Goal: Information Seeking & Learning: Learn about a topic

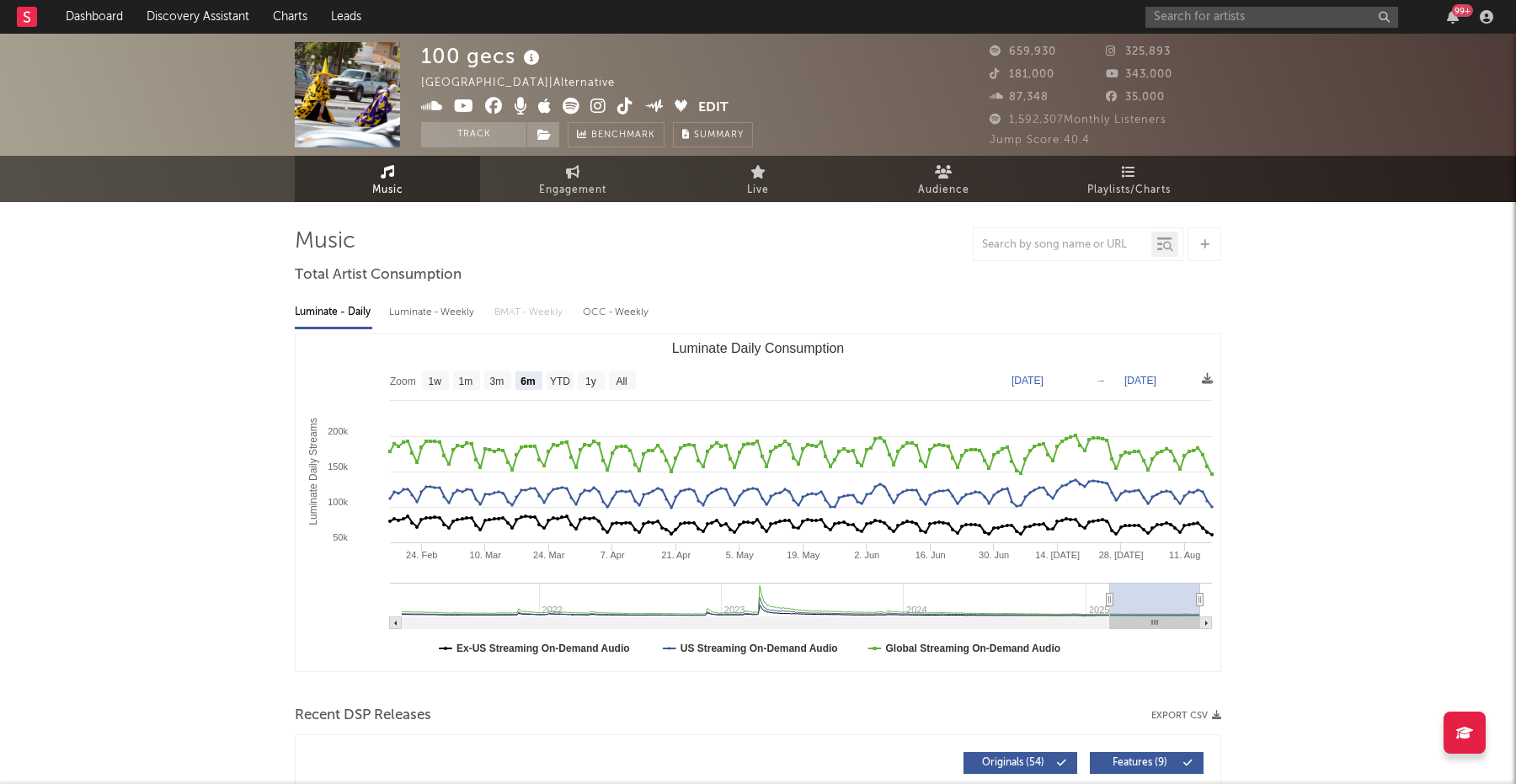
select select "6m"
click at [1257, 16] on input "text" at bounding box center [1271, 17] width 252 height 21
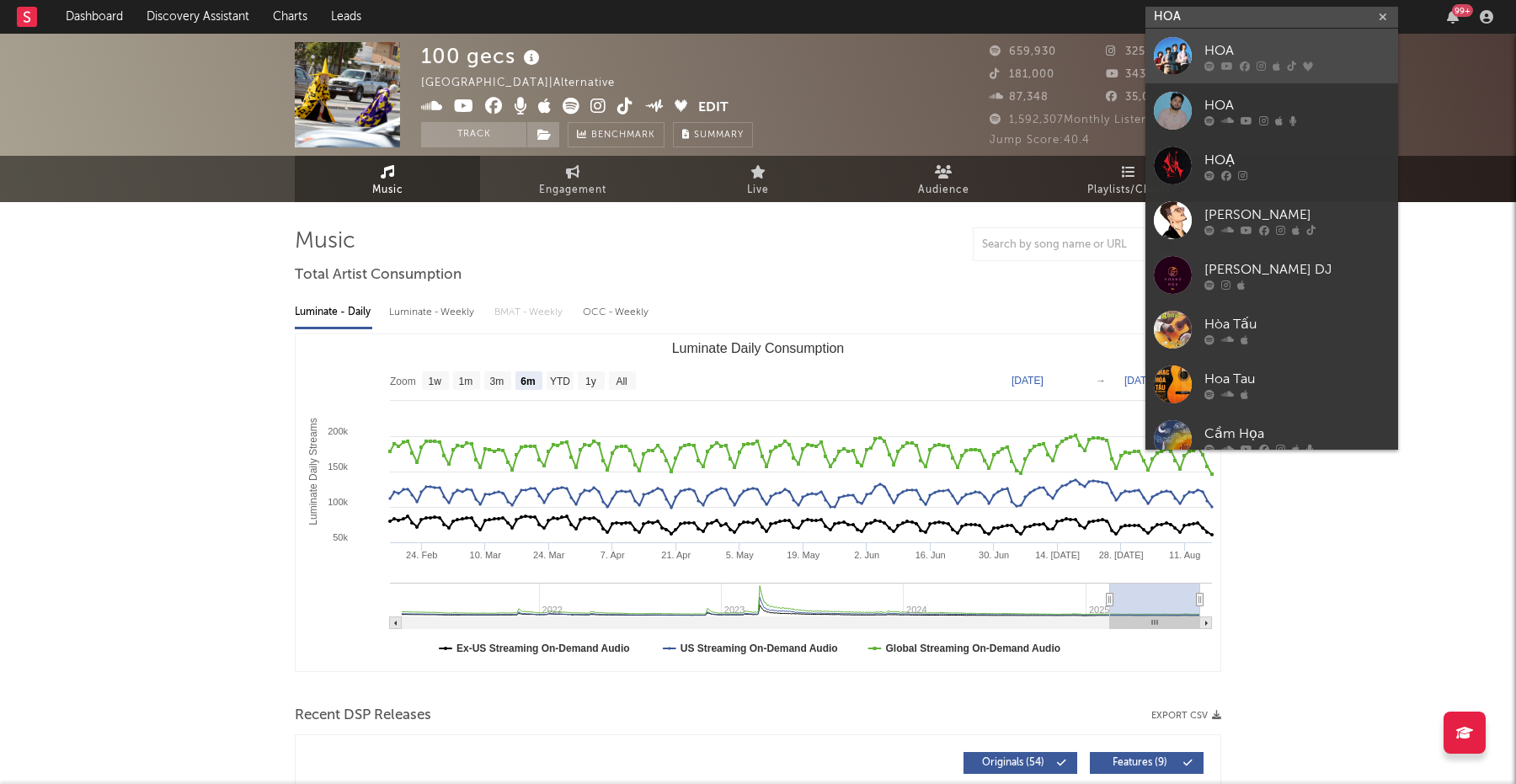
type input "HOA"
click at [1282, 61] on div at bounding box center [1296, 66] width 185 height 10
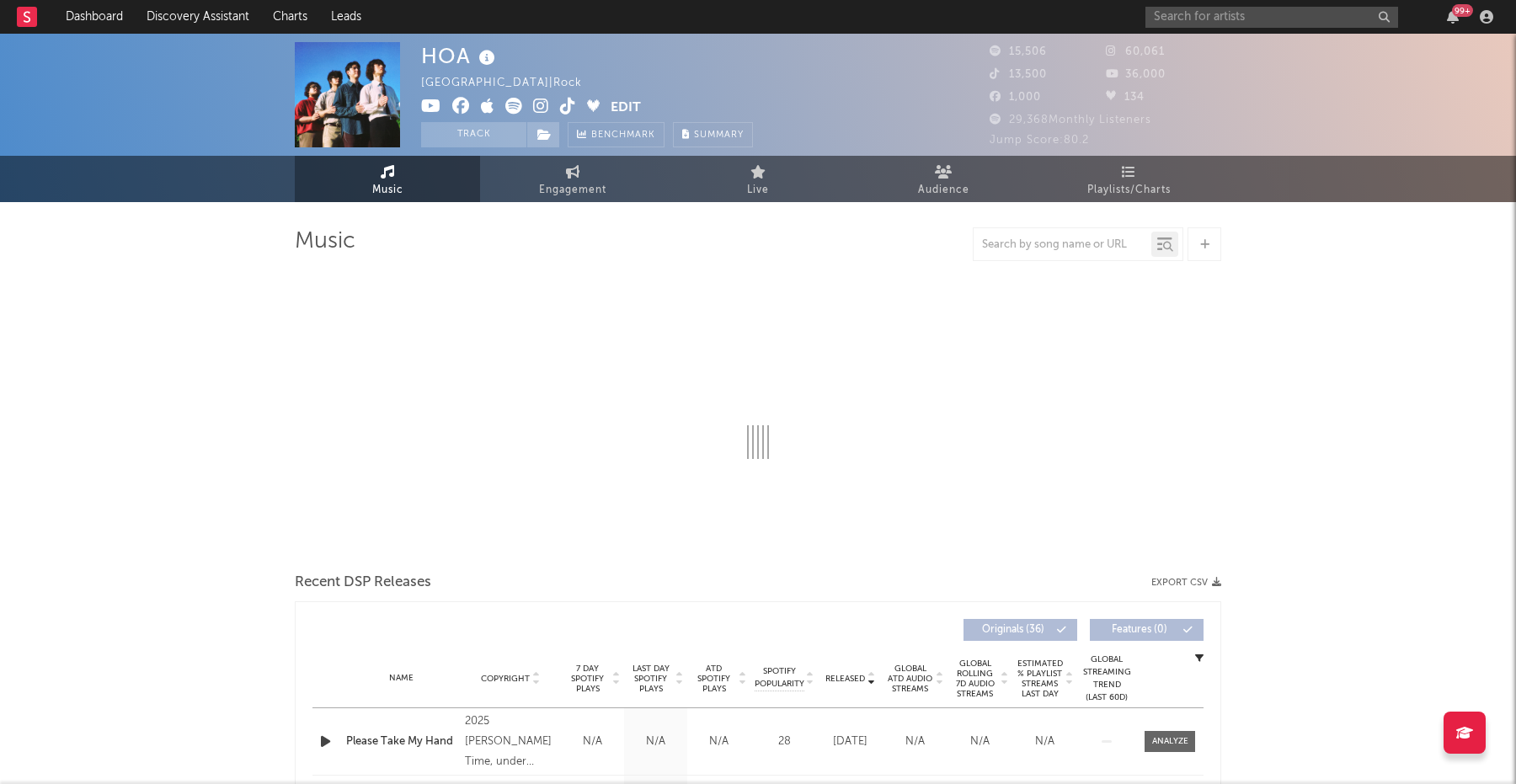
select select "6m"
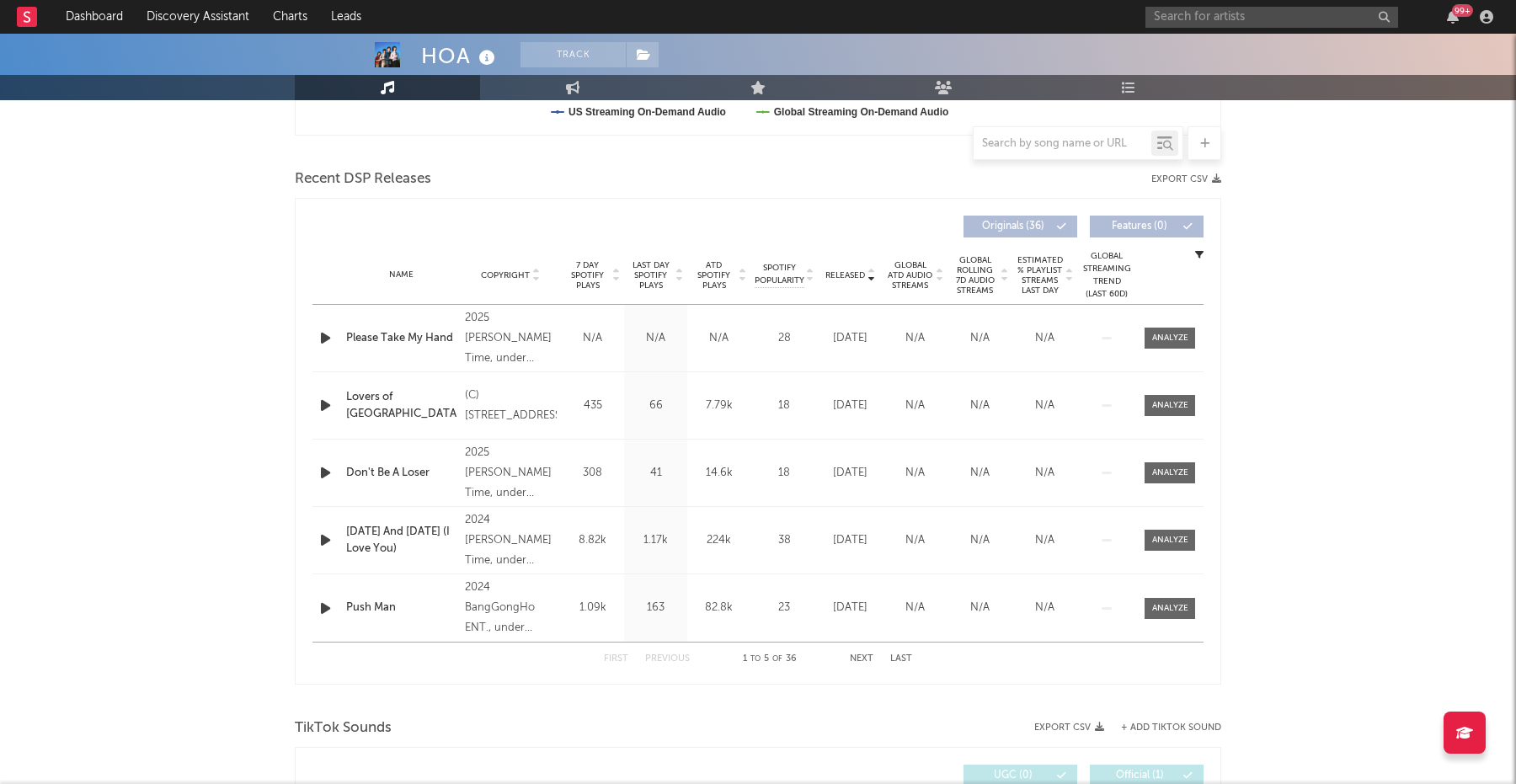
scroll to position [556, 0]
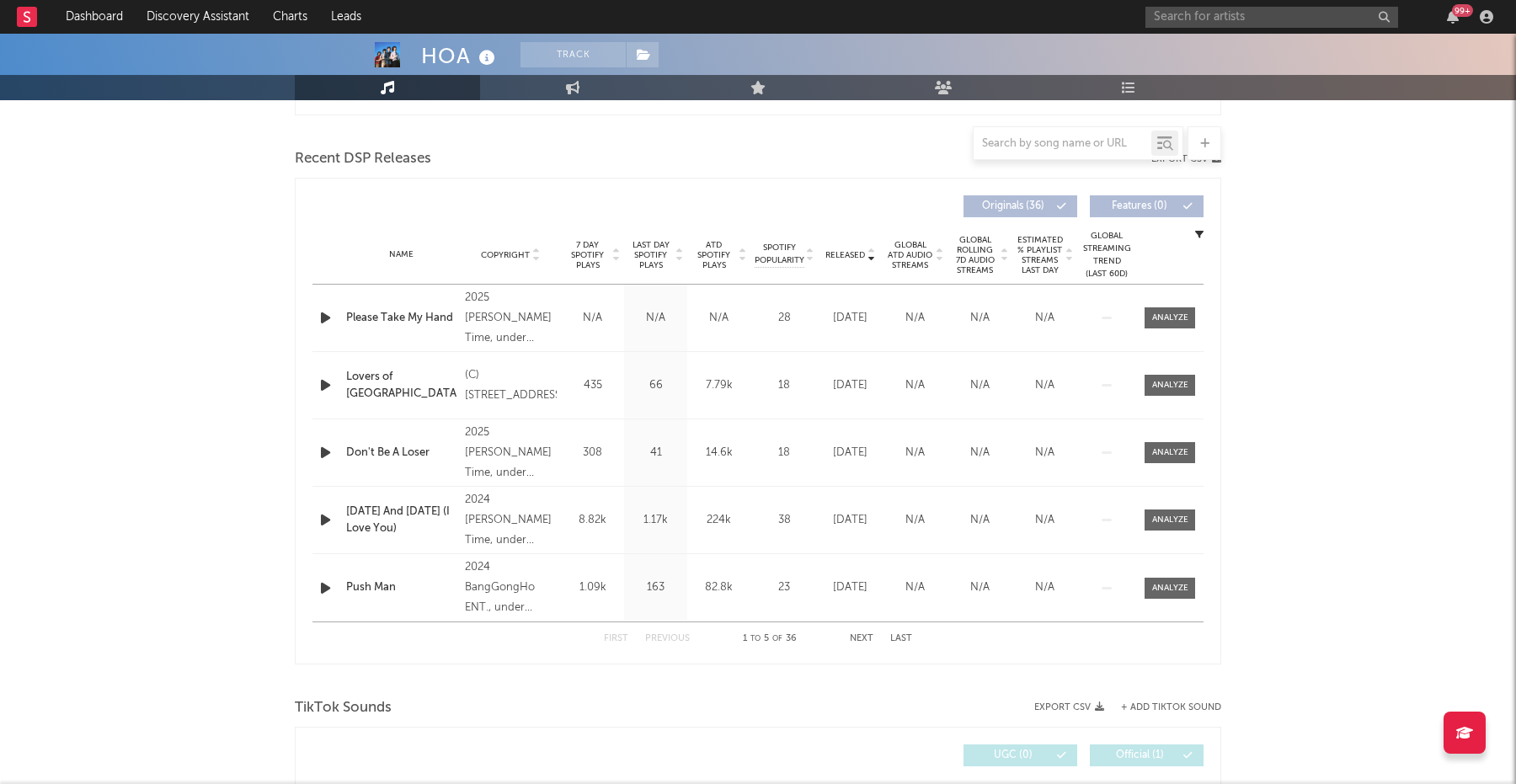
click at [839, 253] on span "Released" at bounding box center [844, 255] width 39 height 10
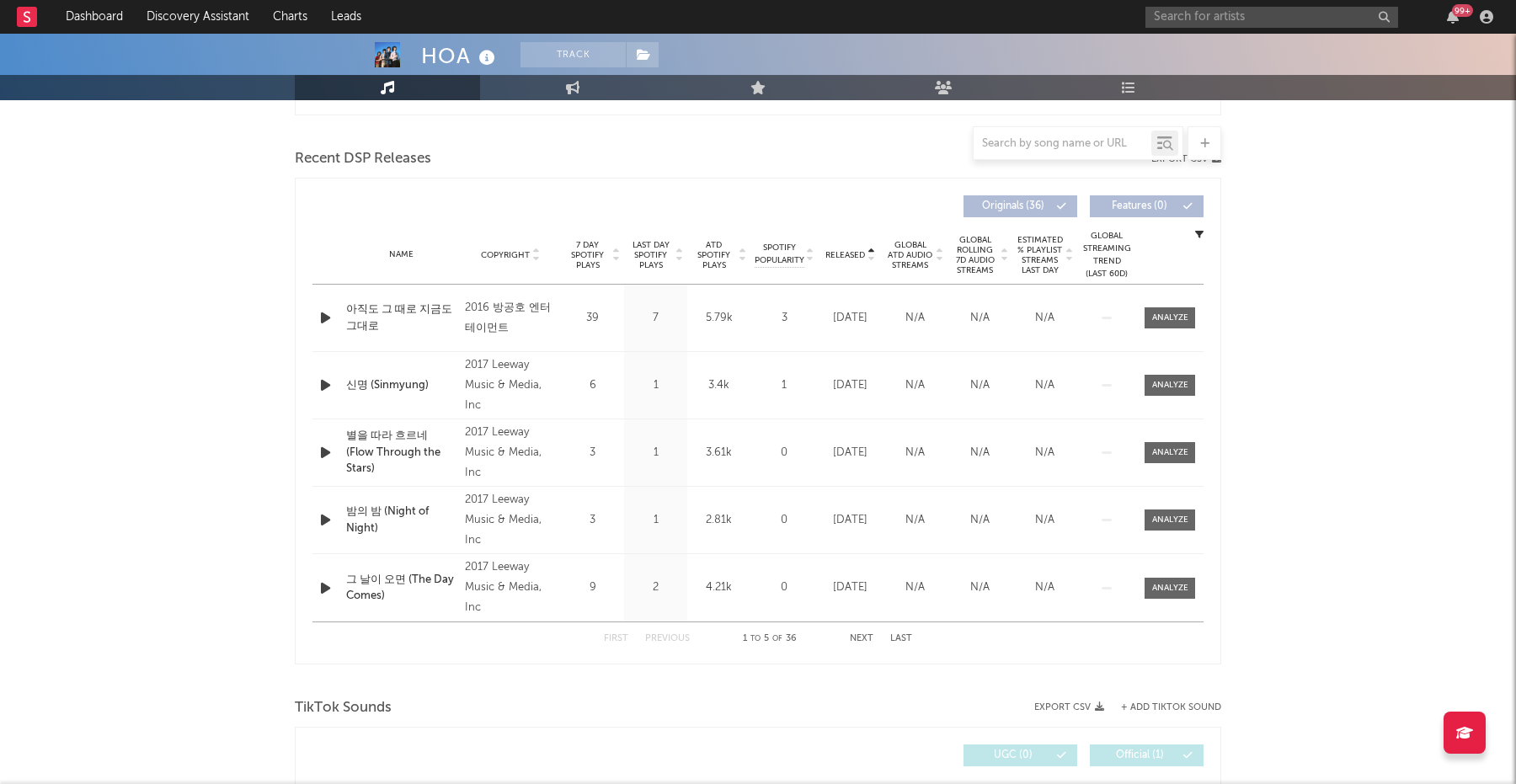
click at [839, 253] on span "Released" at bounding box center [844, 255] width 39 height 10
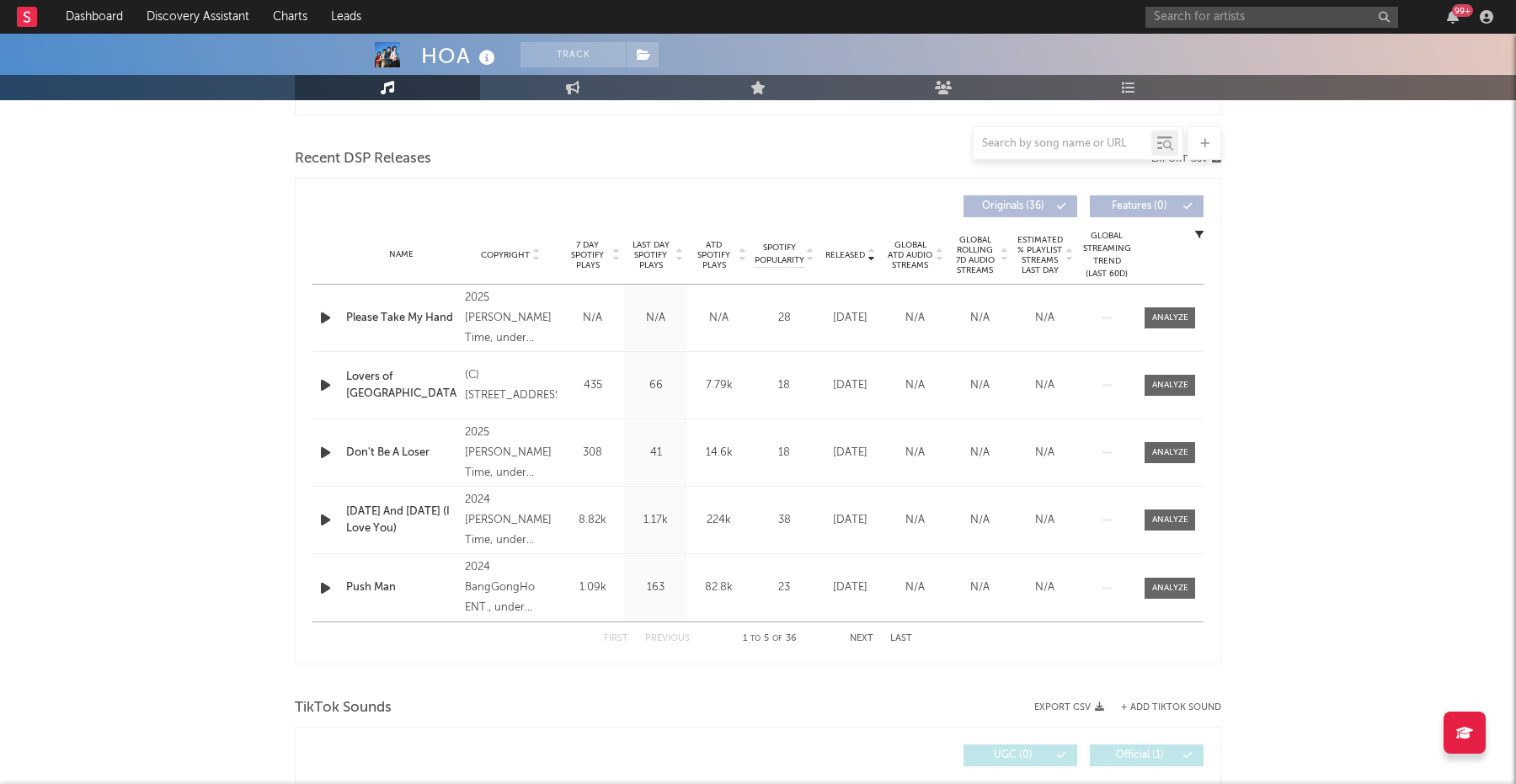
scroll to position [537, 0]
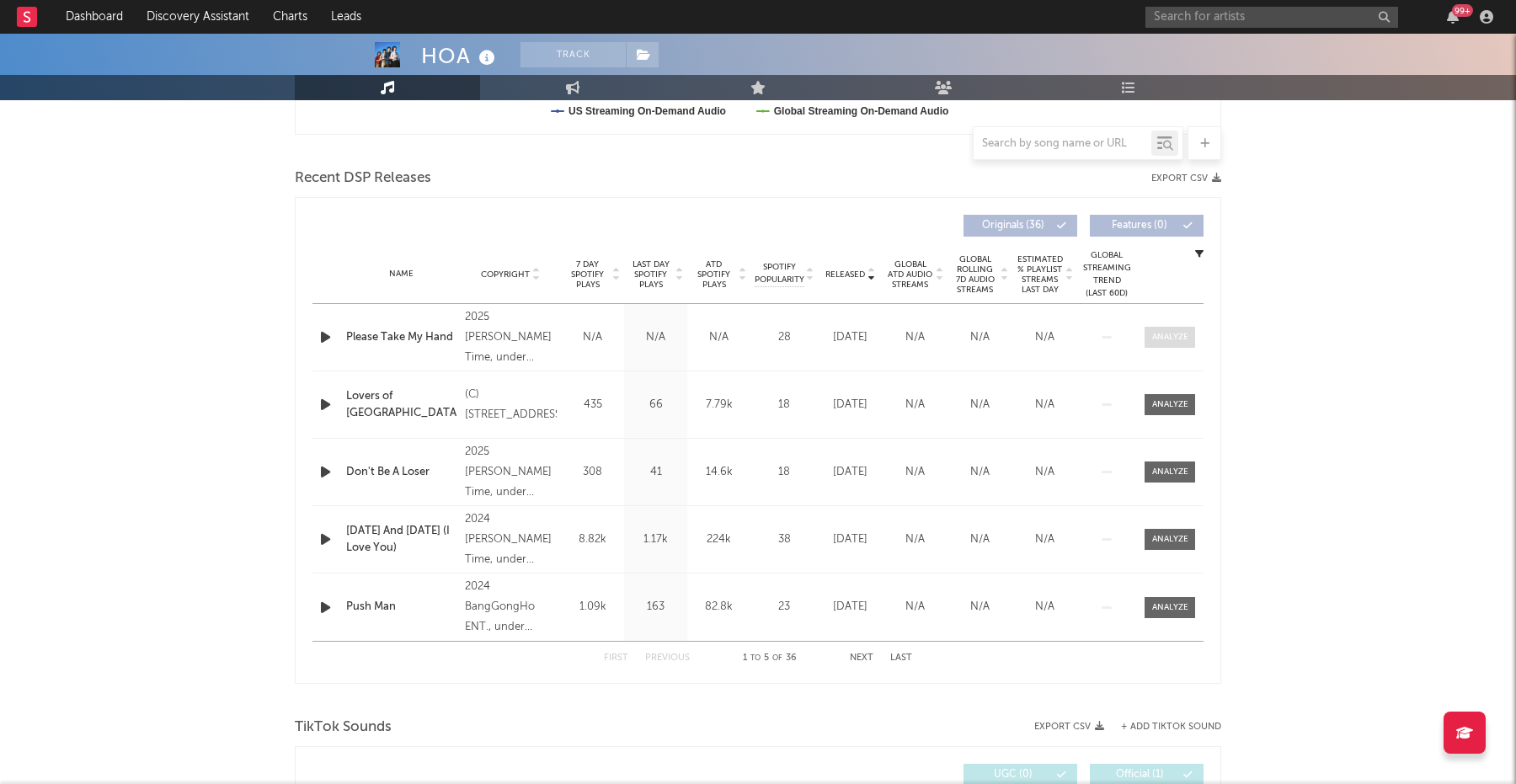
click at [1172, 346] on span at bounding box center [1169, 337] width 50 height 21
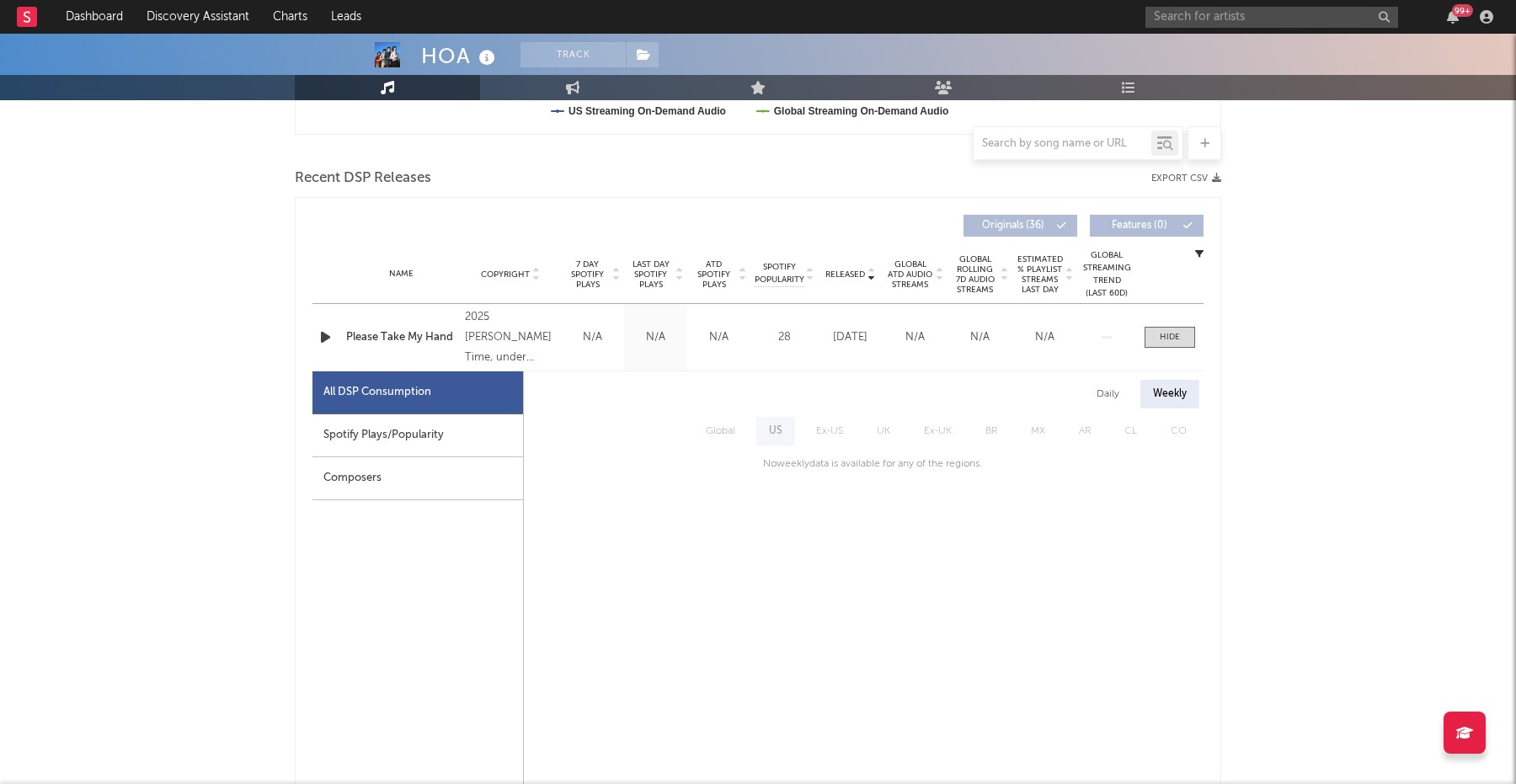
click at [1121, 396] on div "Daily" at bounding box center [1108, 395] width 48 height 29
click at [1170, 395] on div "Weekly" at bounding box center [1169, 395] width 59 height 29
click at [1170, 310] on div "Name Please Take My Hand Copyright 2025 [PERSON_NAME] Time, under license to TH…" at bounding box center [758, 337] width 891 height 66
click at [1170, 324] on div "Name Please Take My Hand Copyright 2025 [PERSON_NAME] Time, under license to TH…" at bounding box center [758, 337] width 891 height 66
click at [1170, 332] on div at bounding box center [1170, 337] width 20 height 13
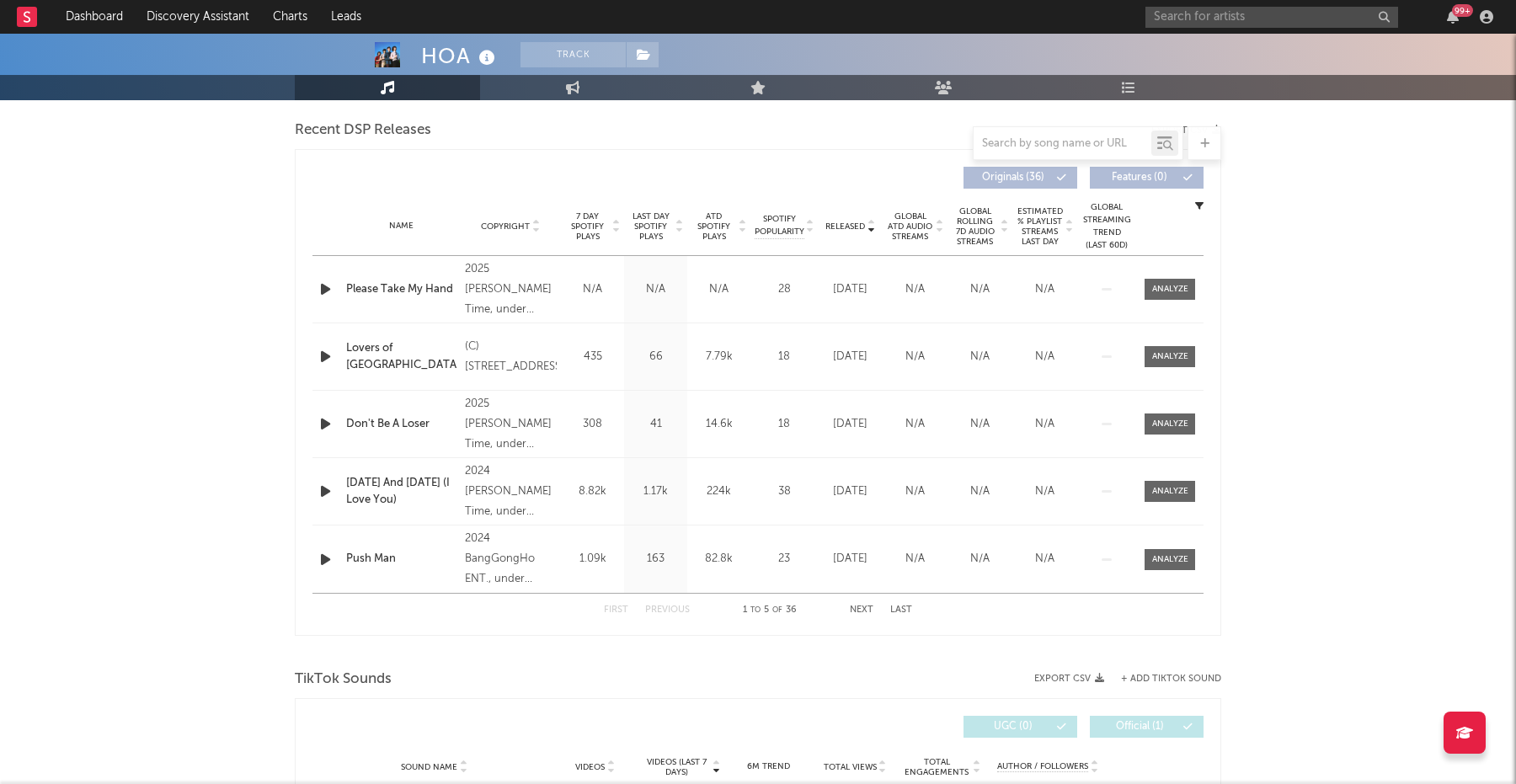
scroll to position [0, 0]
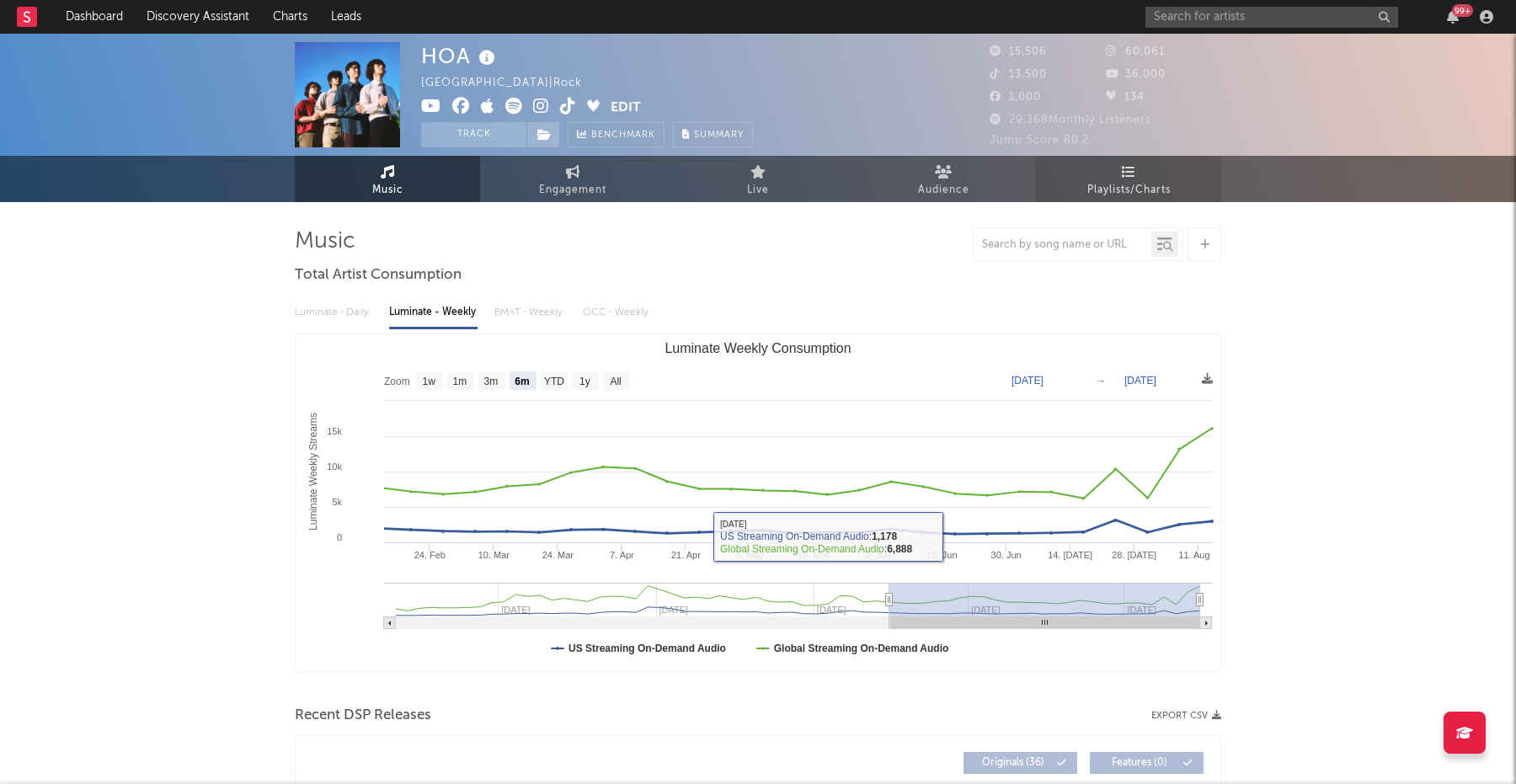
click at [1094, 167] on link "Playlists/Charts" at bounding box center [1127, 179] width 185 height 46
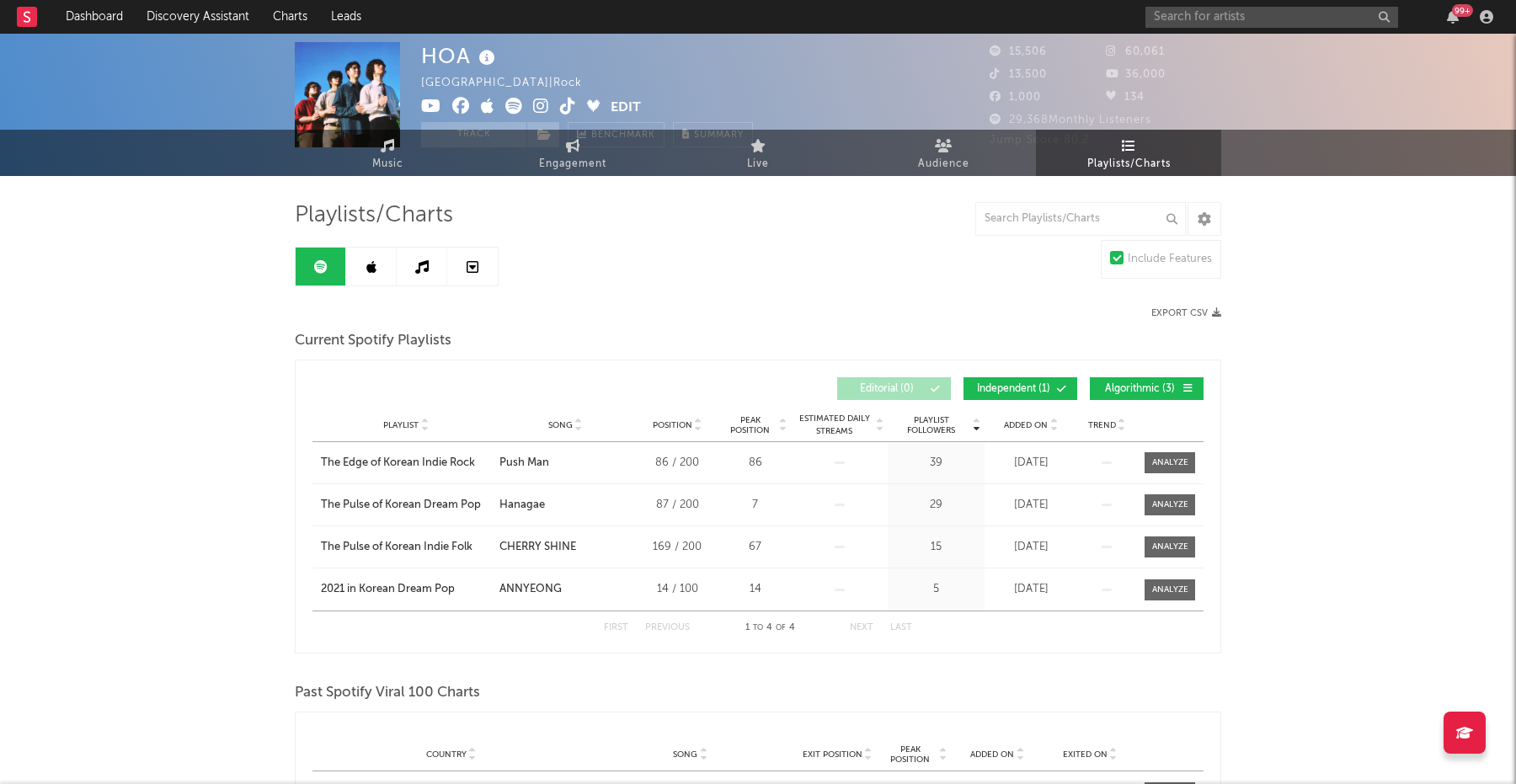
scroll to position [27, 0]
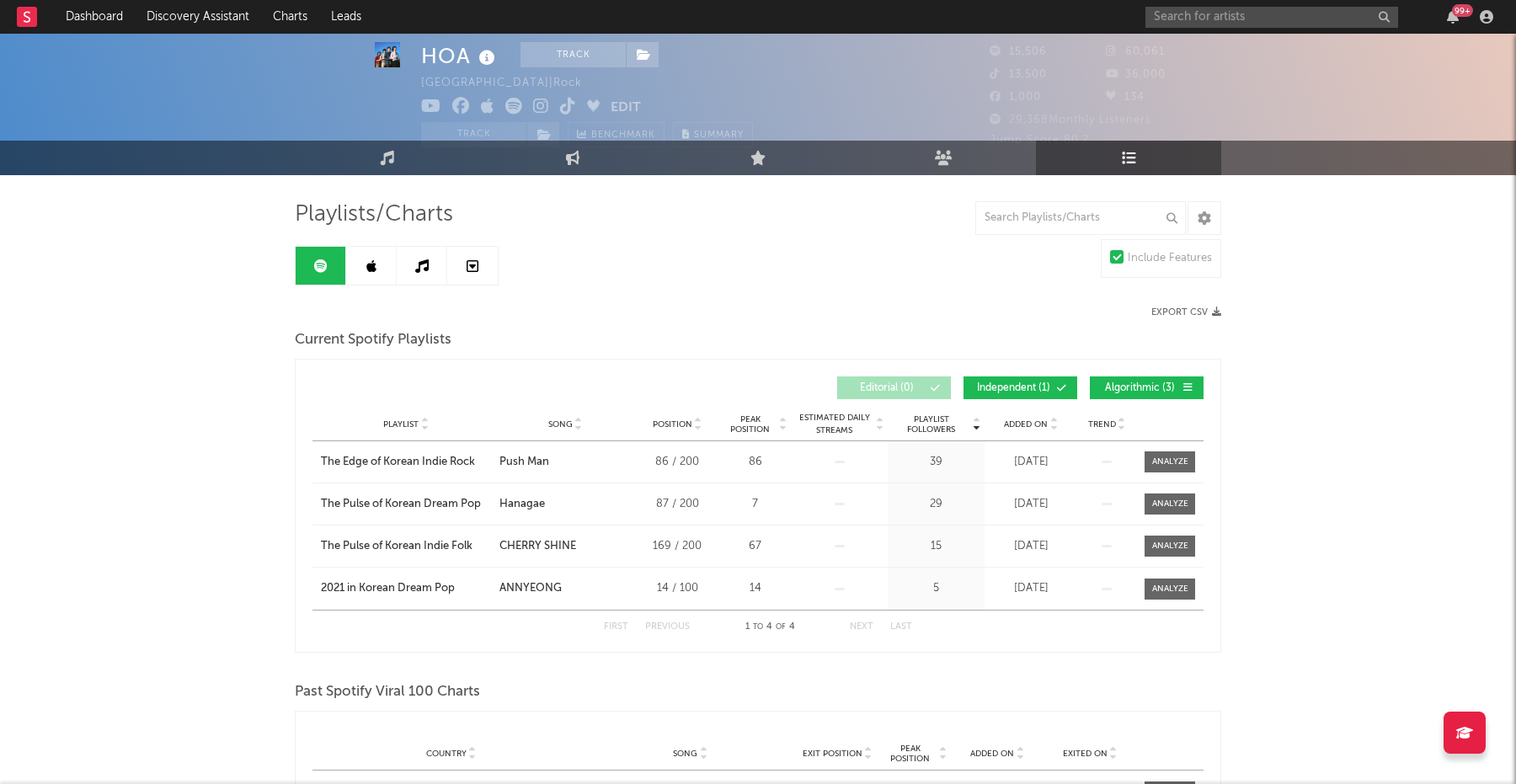
click at [363, 267] on link at bounding box center [371, 266] width 50 height 37
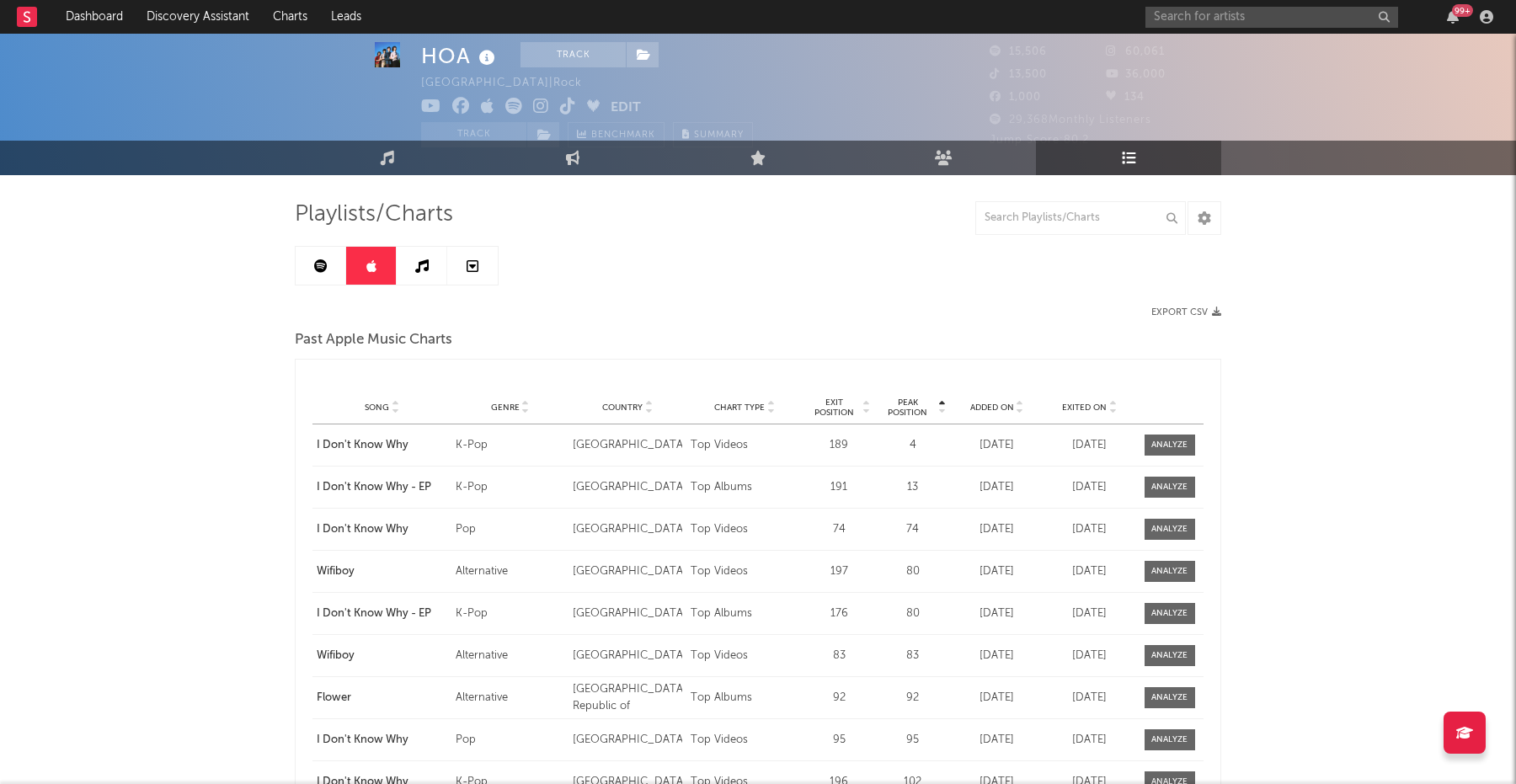
click at [308, 262] on link at bounding box center [320, 266] width 50 height 37
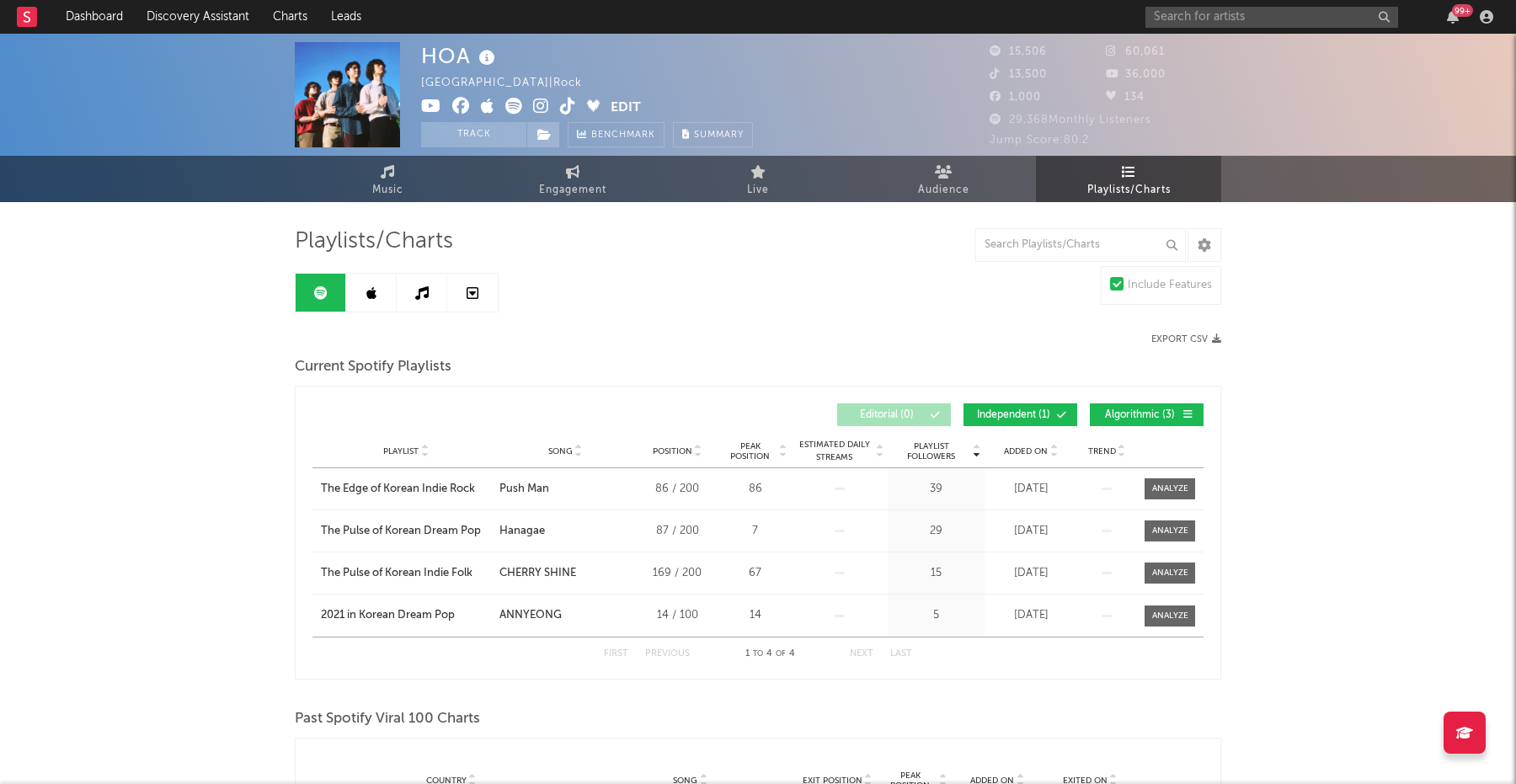
click at [458, 294] on link at bounding box center [472, 292] width 50 height 37
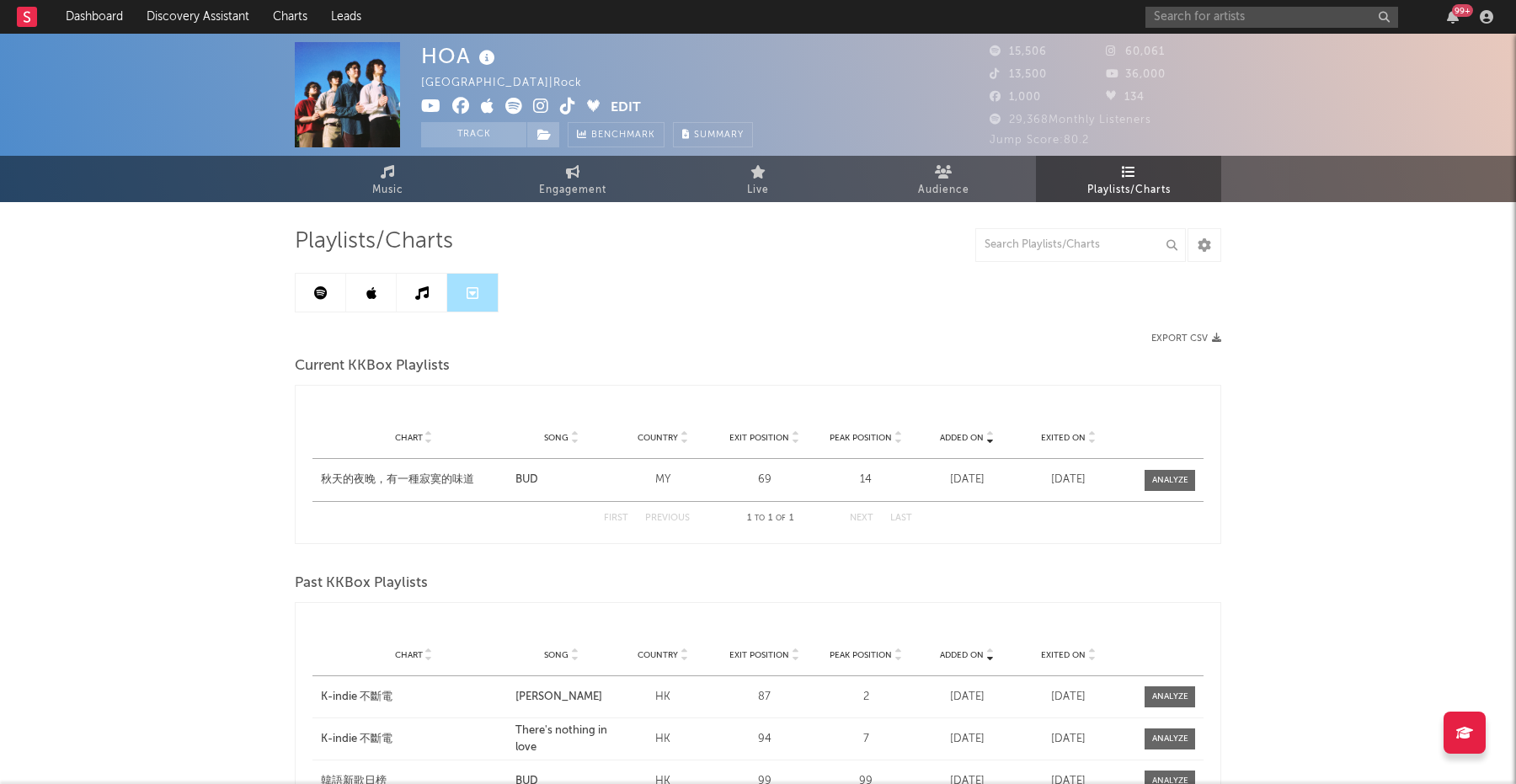
click at [349, 288] on link at bounding box center [371, 292] width 50 height 37
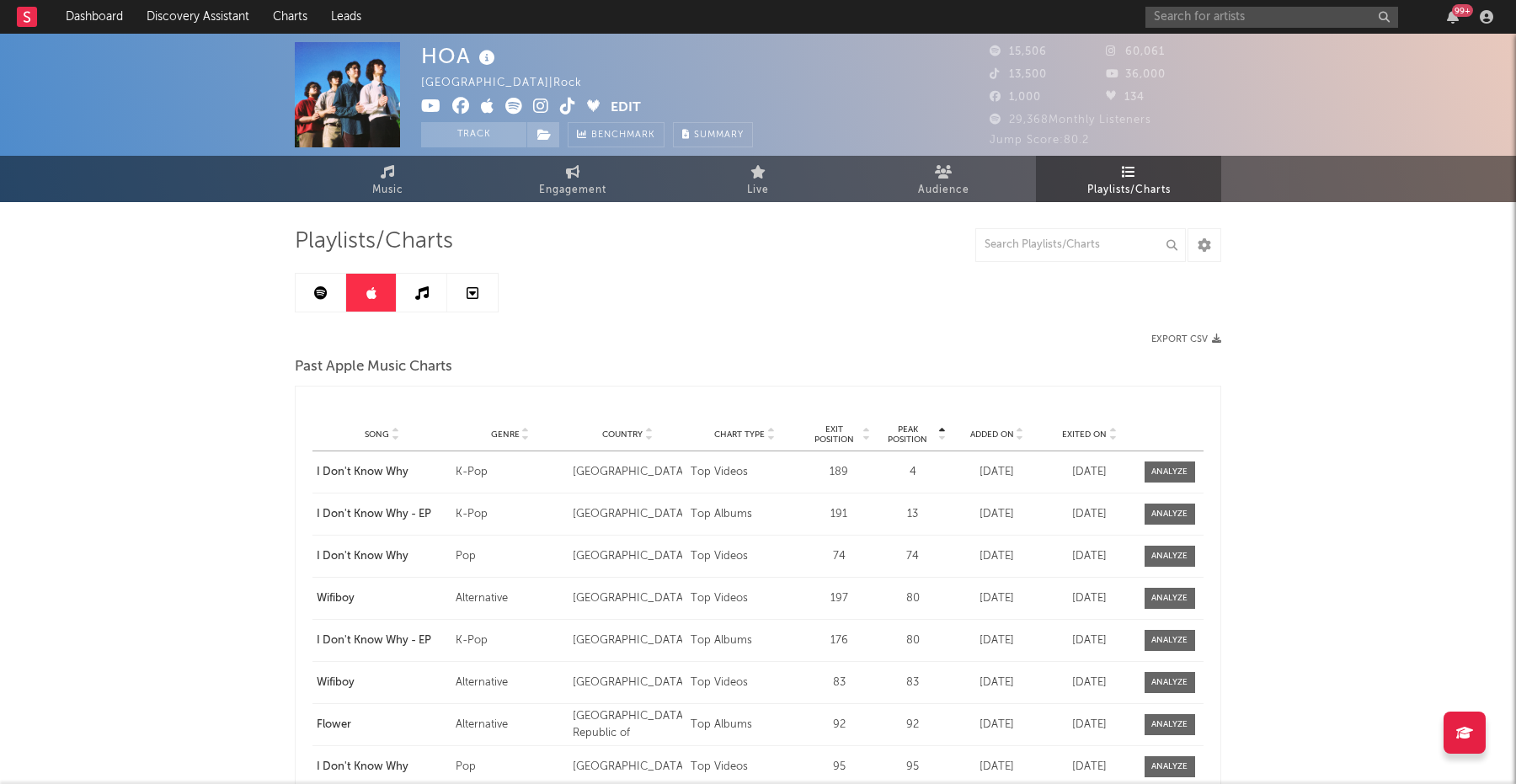
click at [320, 287] on icon at bounding box center [321, 293] width 14 height 14
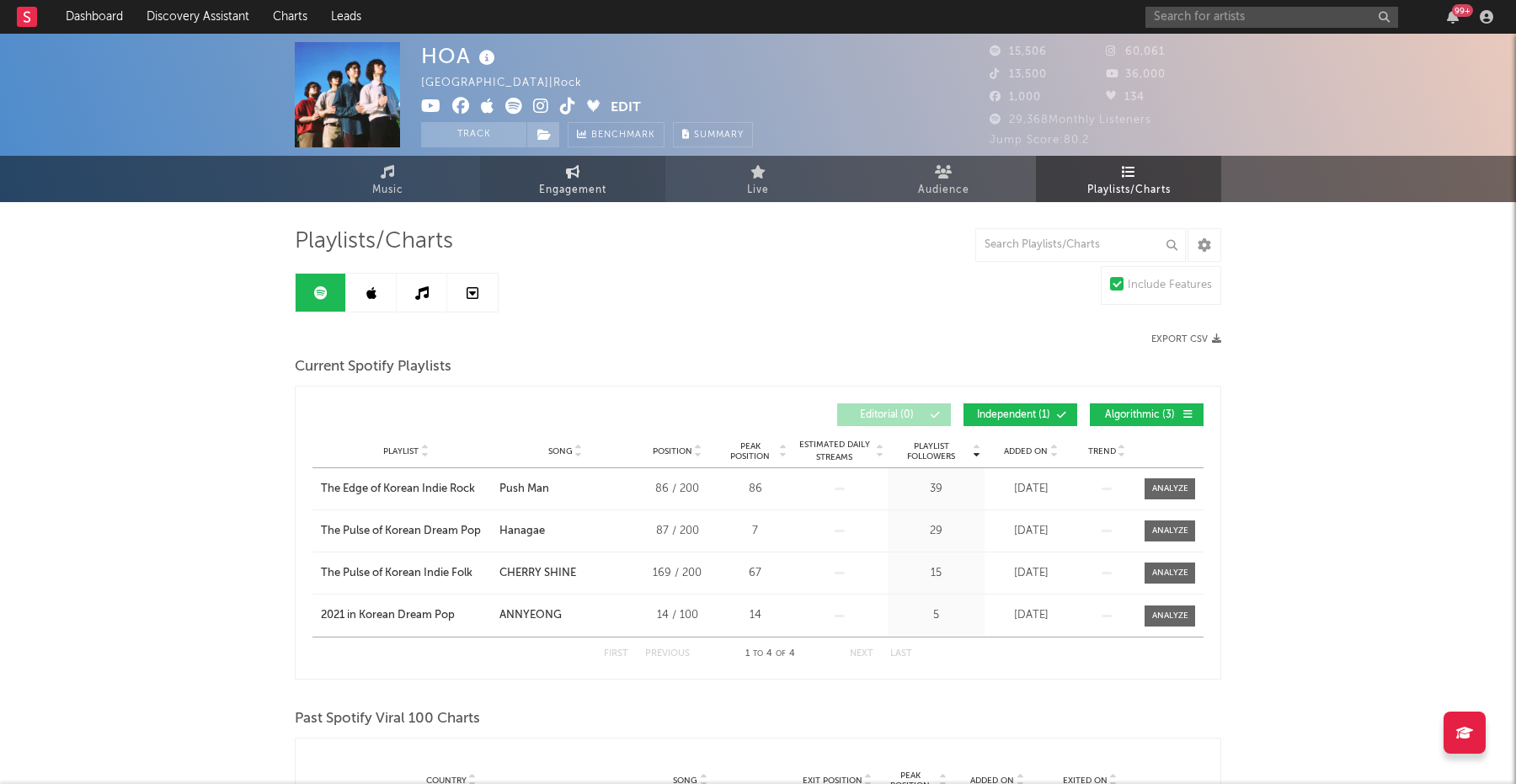
click at [540, 156] on link "Engagement" at bounding box center [572, 179] width 185 height 46
select select "1w"
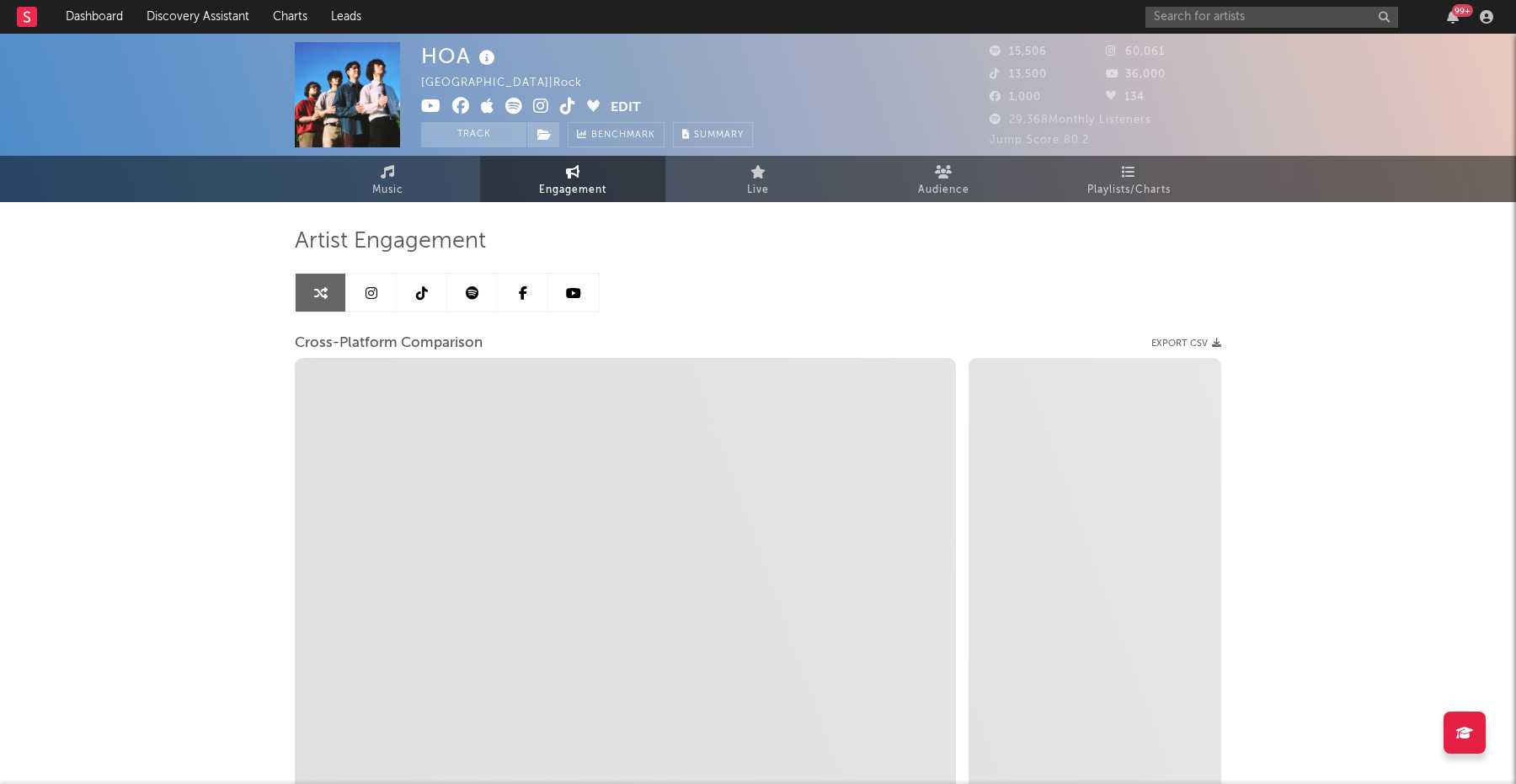
select select "1m"
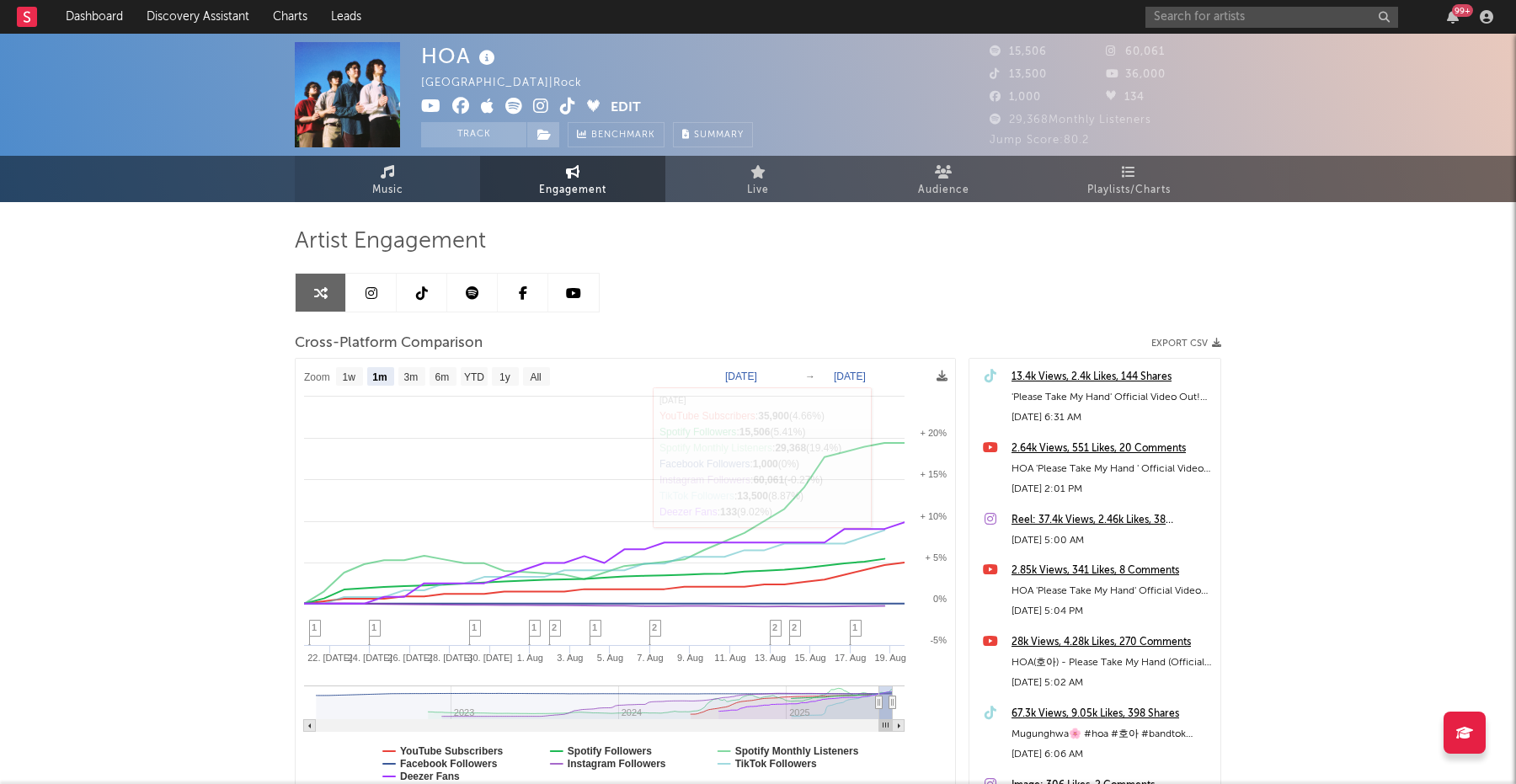
click at [397, 173] on link "Music" at bounding box center [387, 179] width 185 height 46
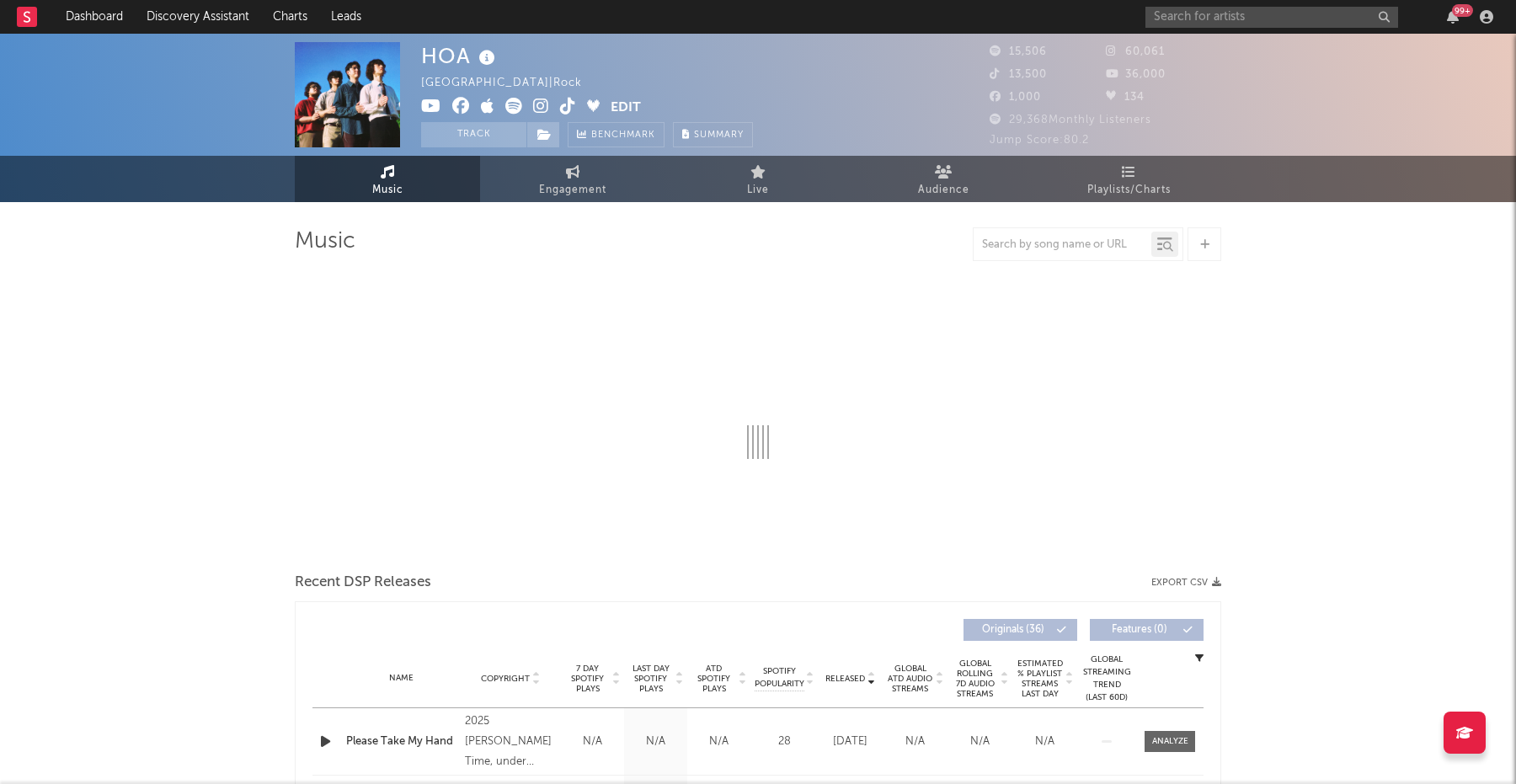
select select "6m"
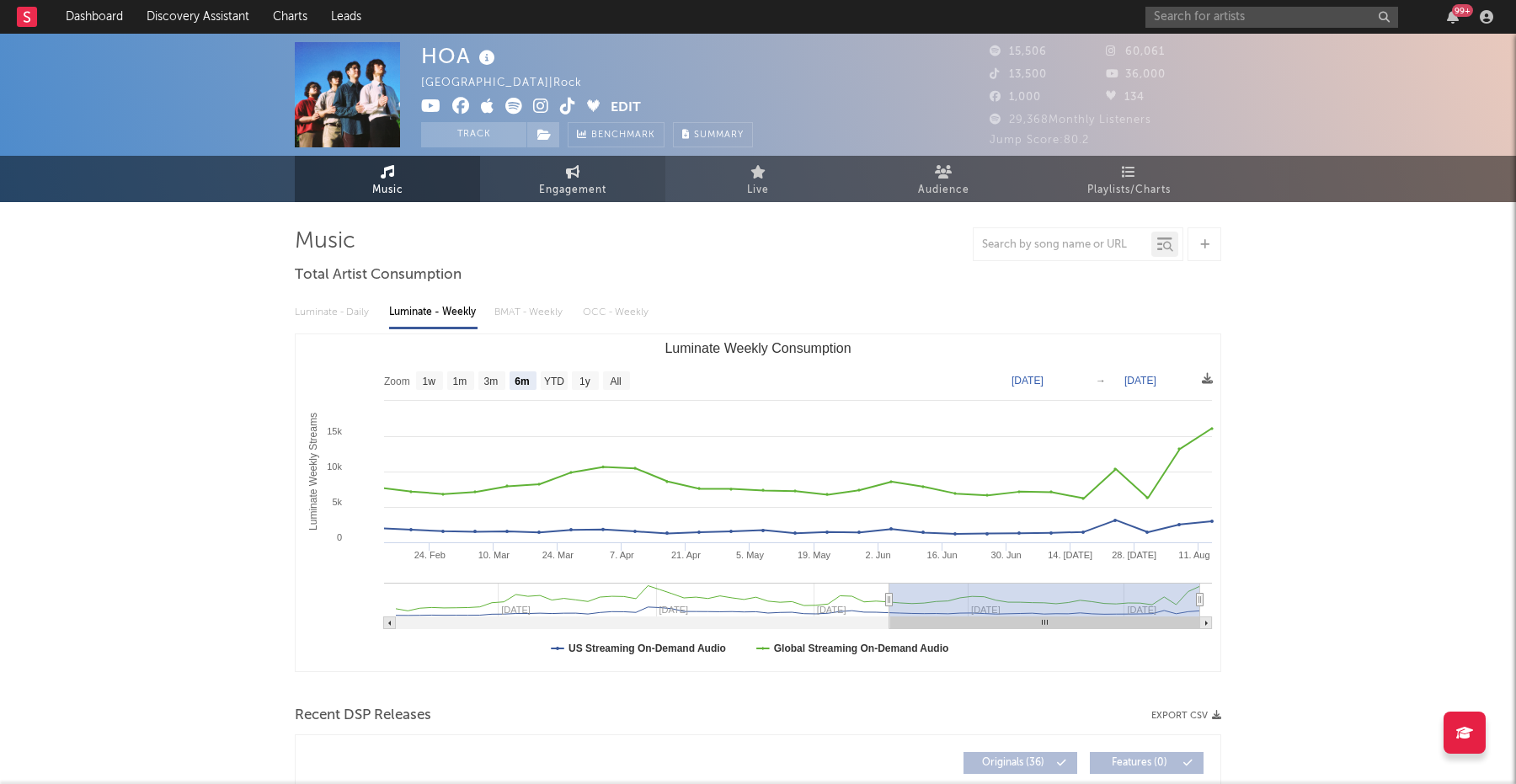
click at [601, 195] on span "Engagement" at bounding box center [572, 190] width 67 height 20
select select "1w"
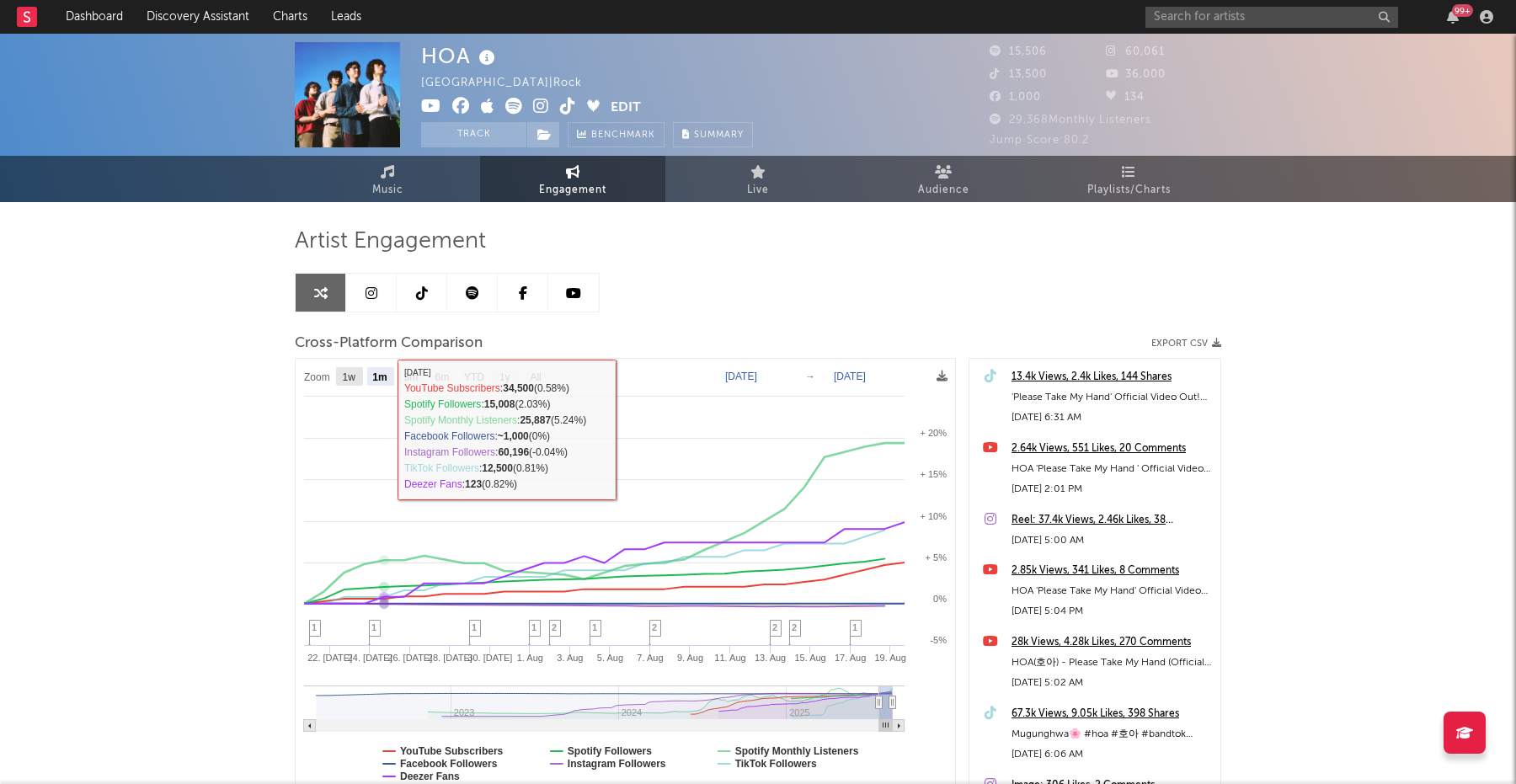
click at [353, 379] on text "1w" at bounding box center [349, 378] width 14 height 12
select select "1w"
type input "[DATE]"
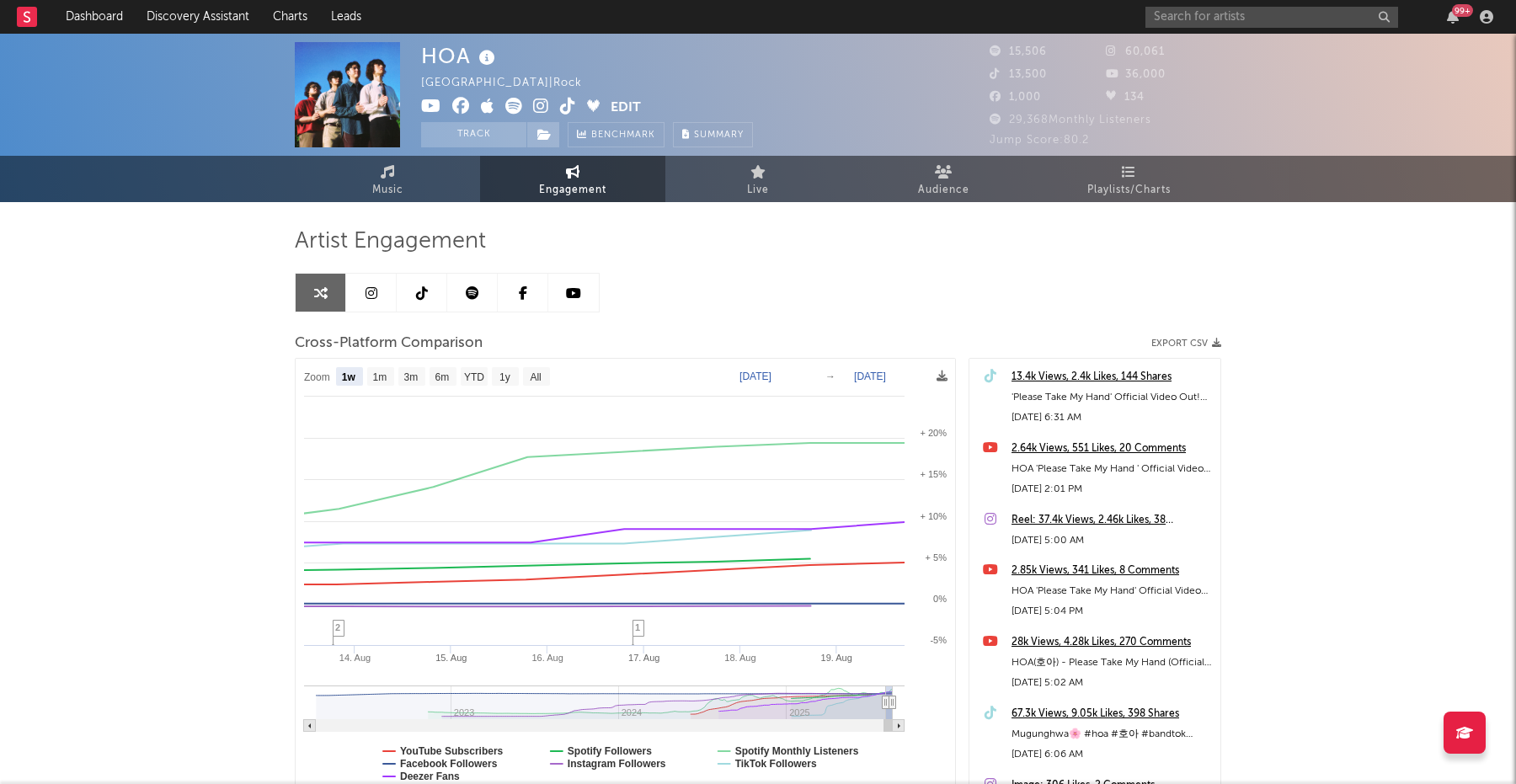
select select "1w"
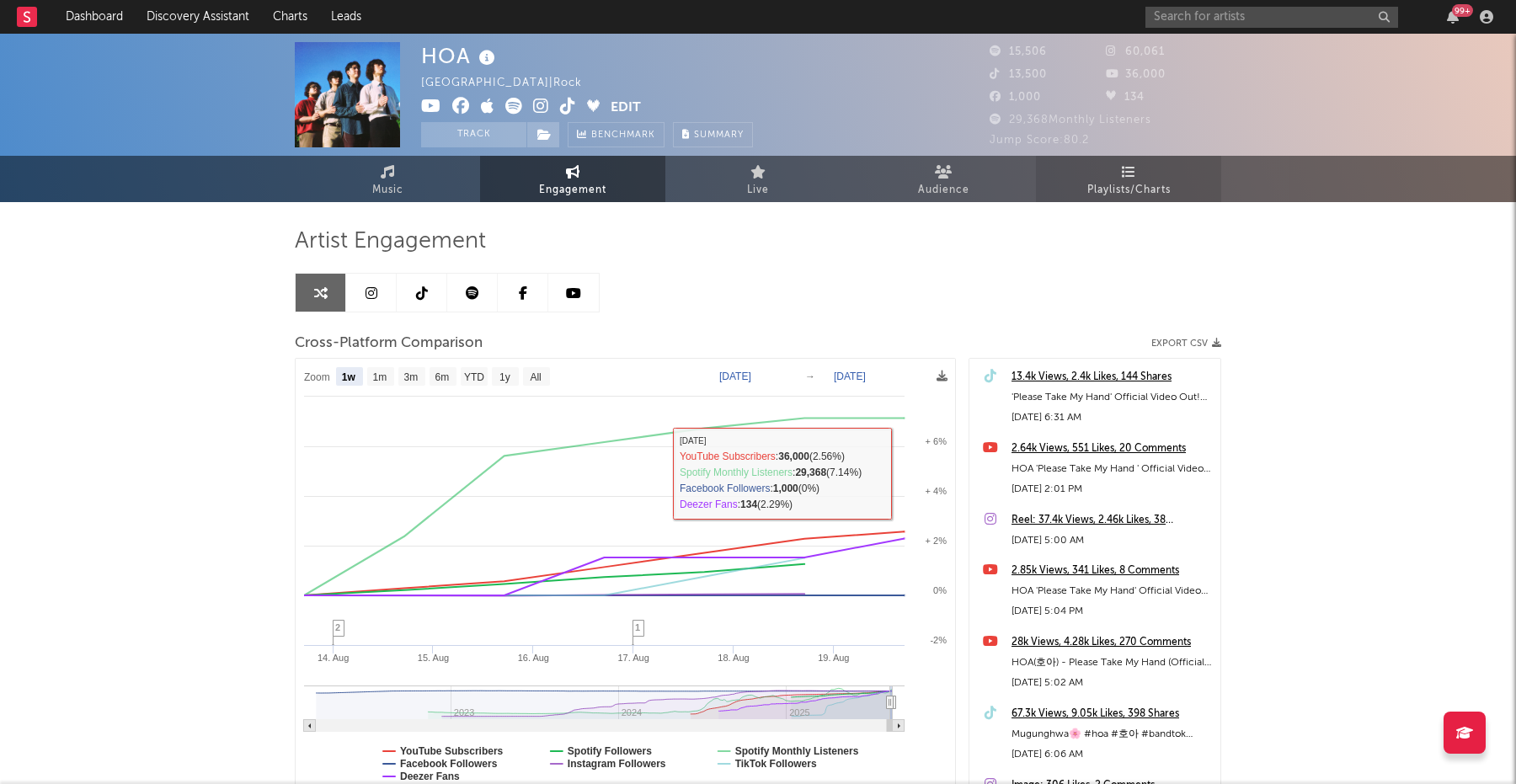
click at [1115, 182] on span "Playlists/Charts" at bounding box center [1129, 190] width 84 height 20
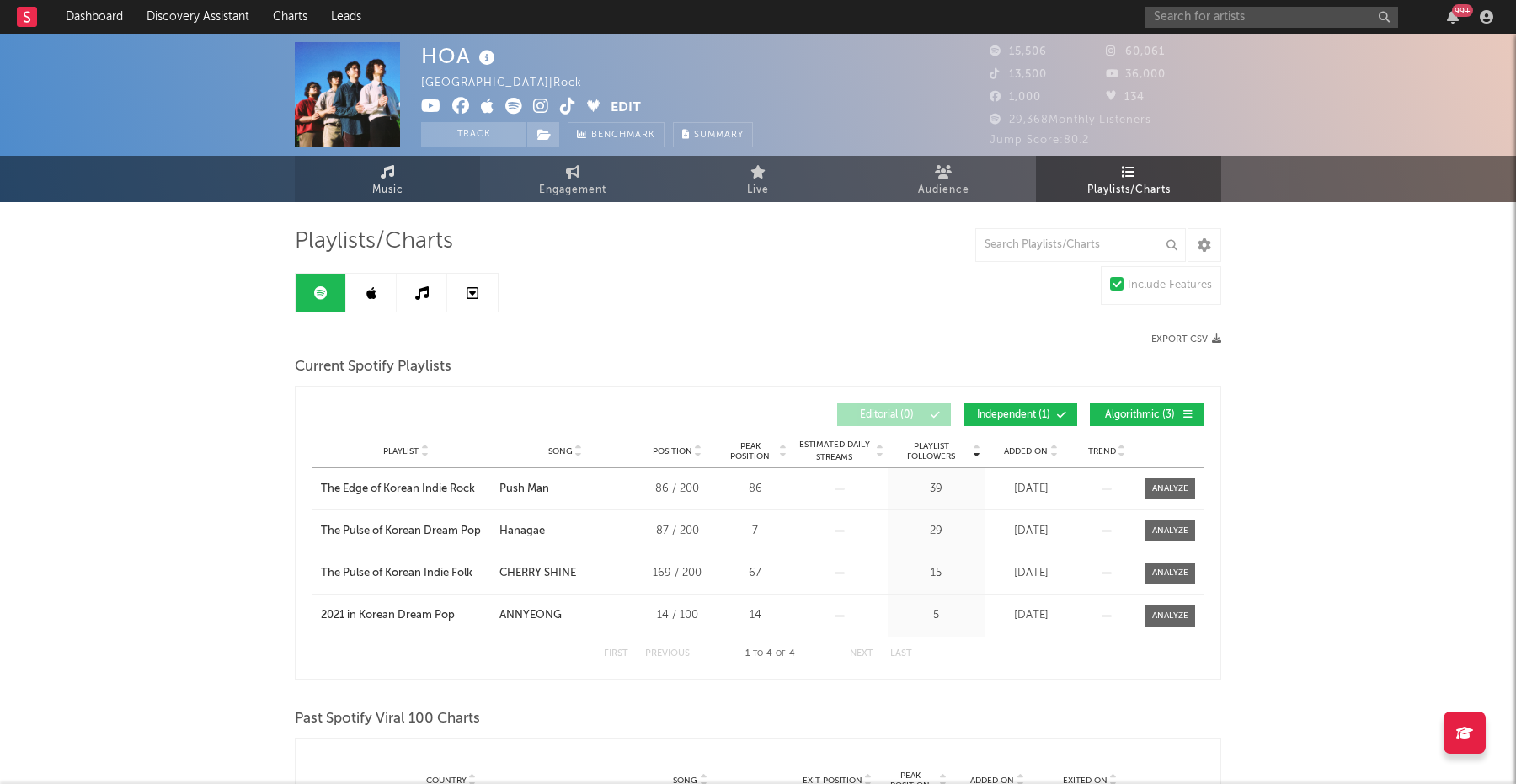
click at [318, 180] on link "Music" at bounding box center [387, 179] width 185 height 46
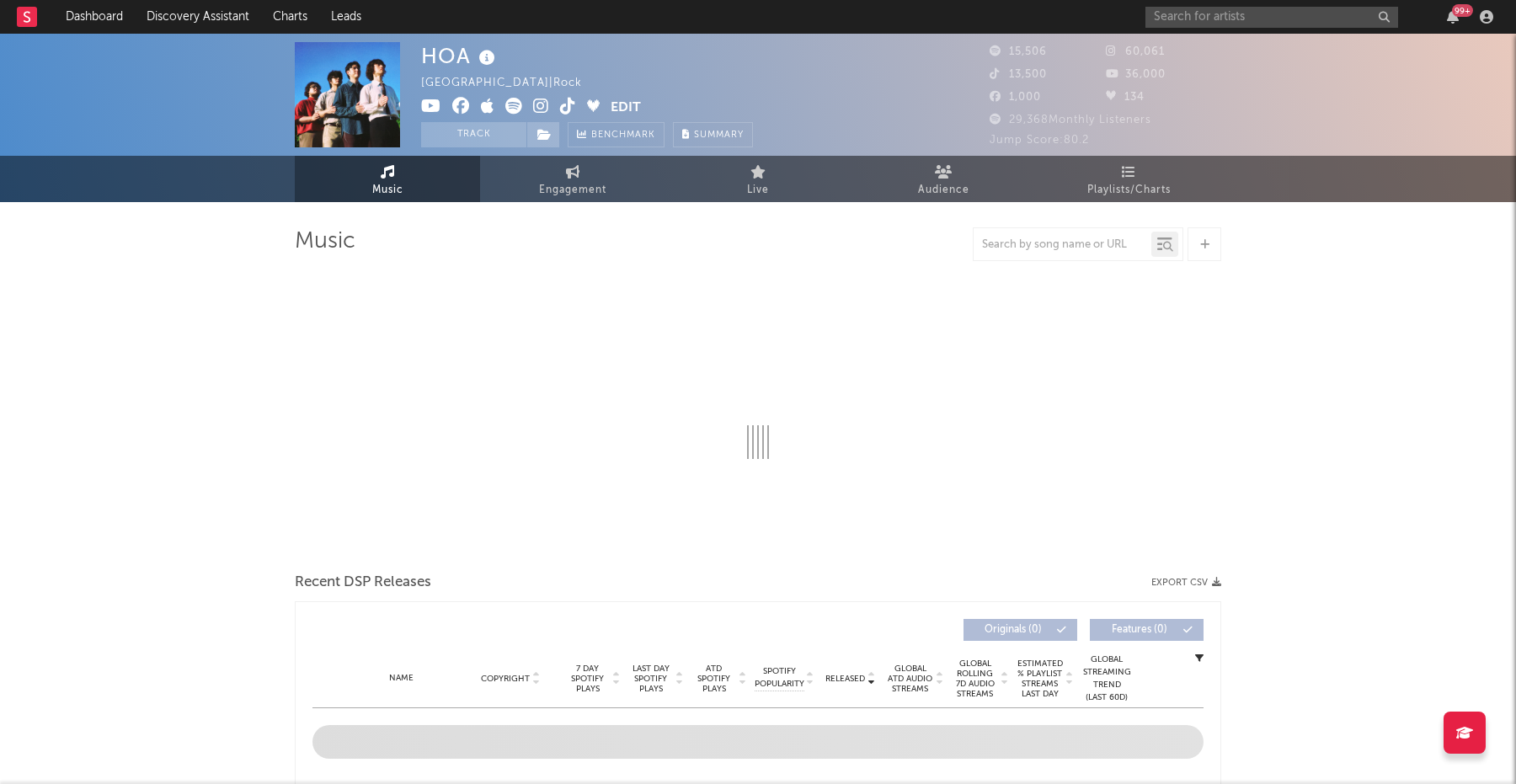
select select "6m"
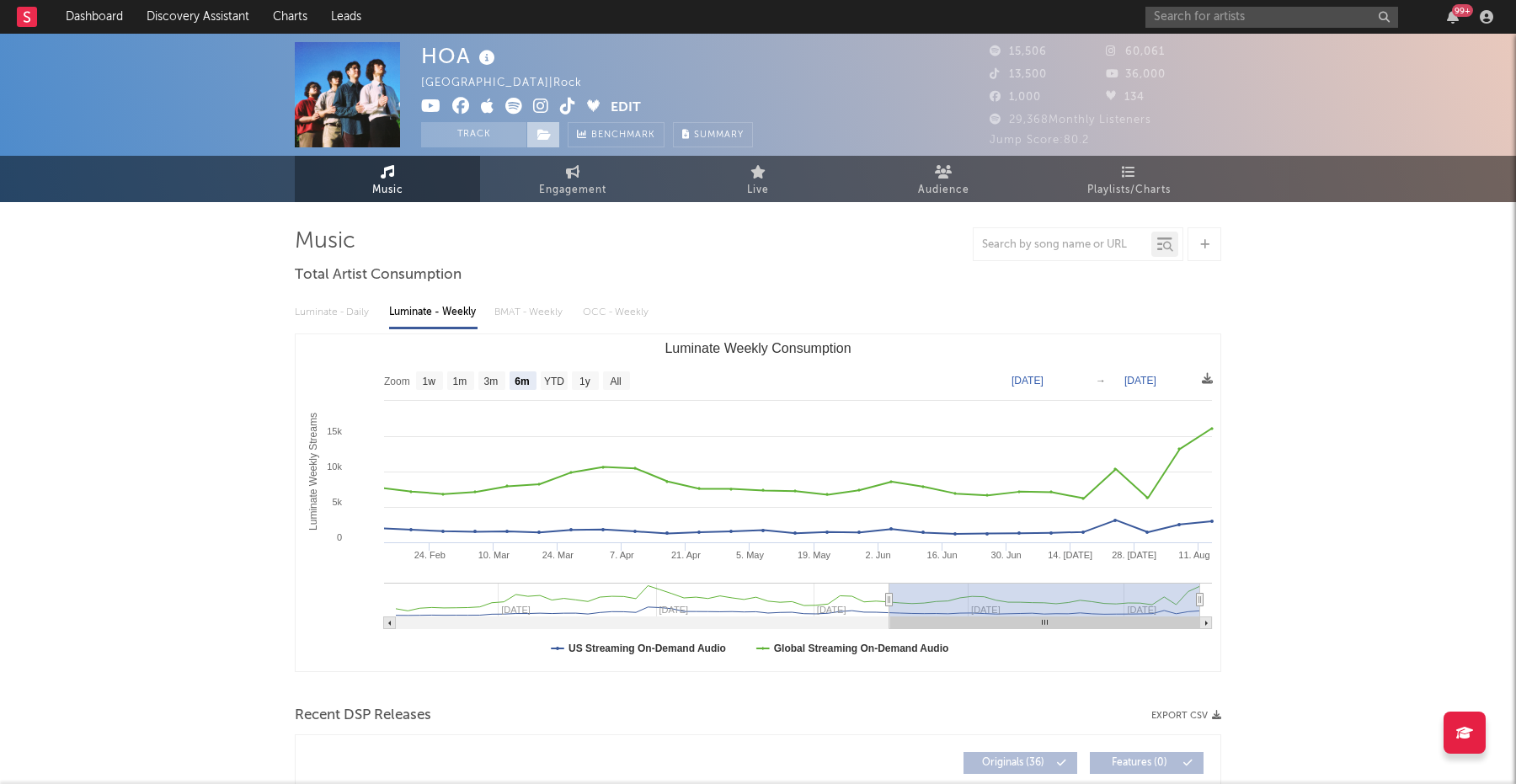
click at [458, 128] on button "Track" at bounding box center [474, 135] width 106 height 26
click at [537, 129] on icon at bounding box center [544, 135] width 14 height 12
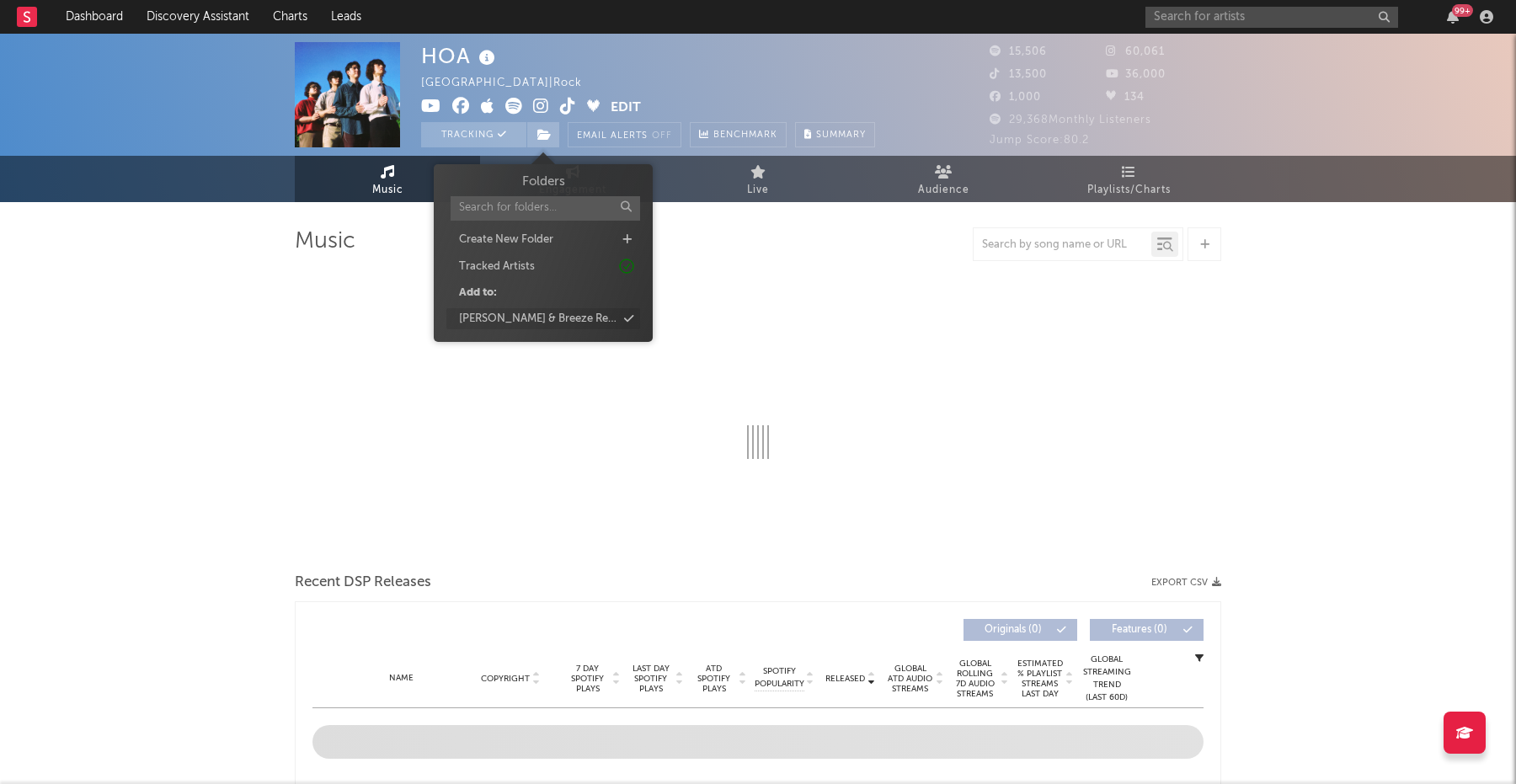
click at [574, 318] on div "[PERSON_NAME] & Breeze Research" at bounding box center [538, 320] width 158 height 17
select select "6m"
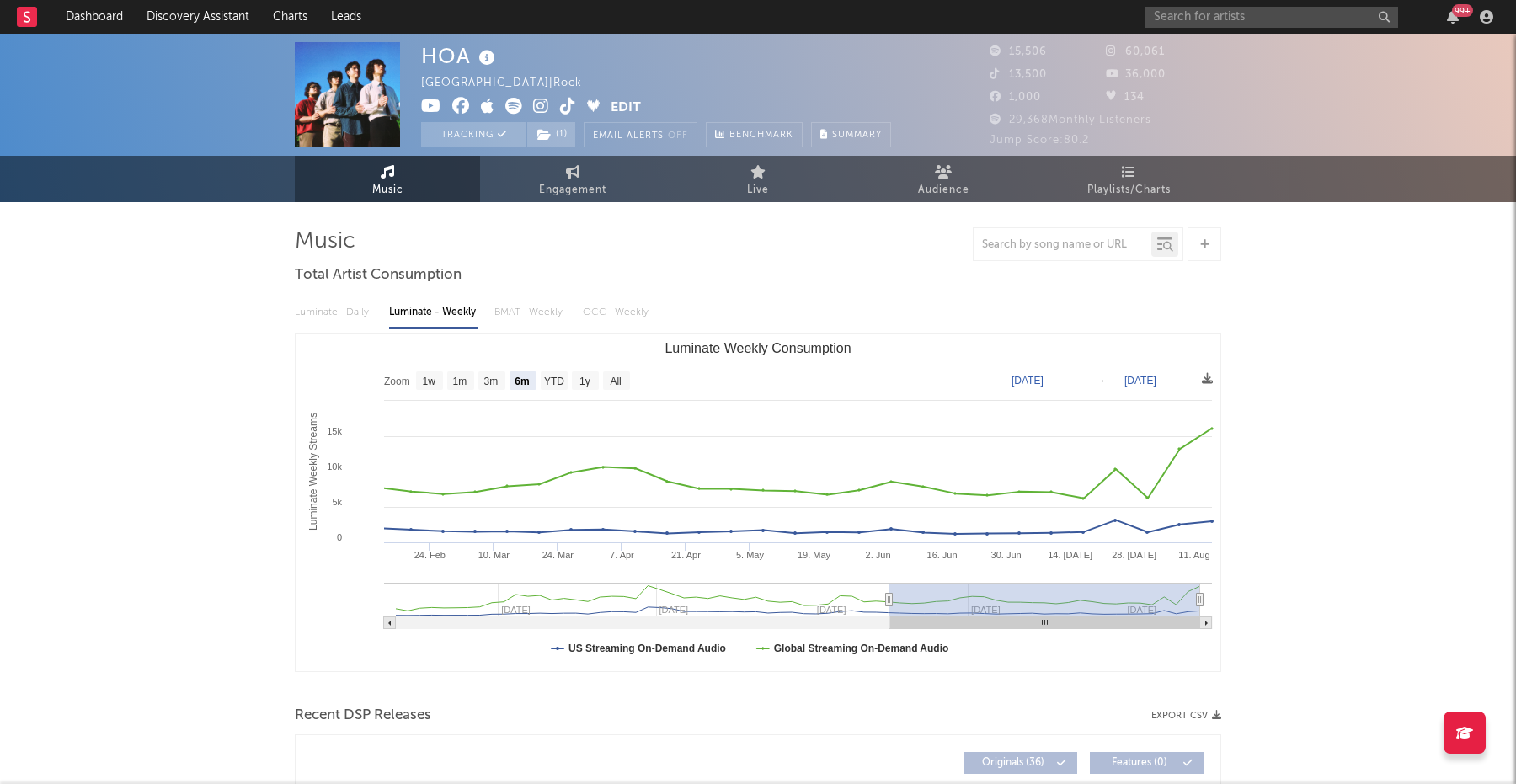
click at [771, 341] on text "Luminate Weekly Consumption" at bounding box center [758, 348] width 186 height 14
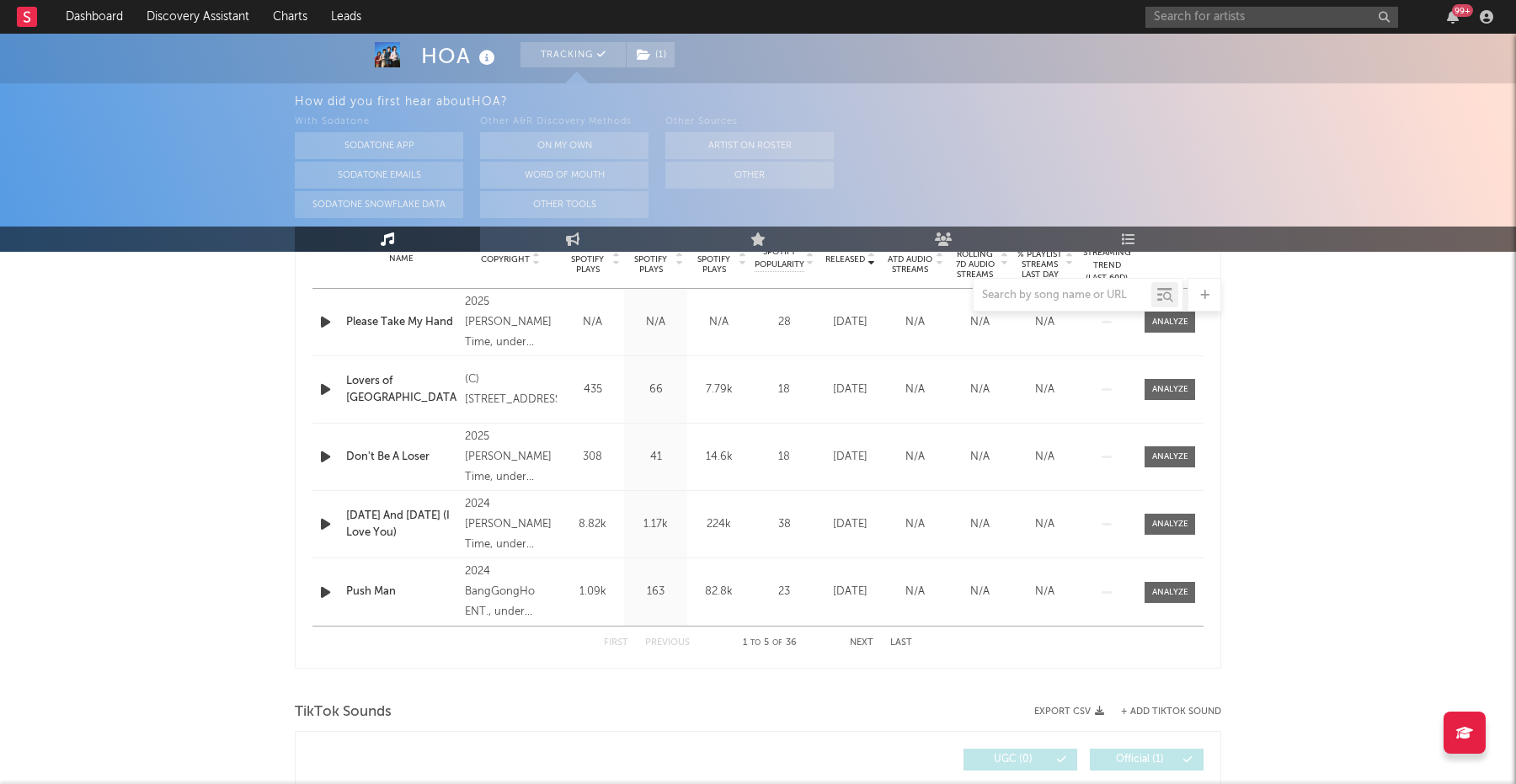
scroll to position [556, 0]
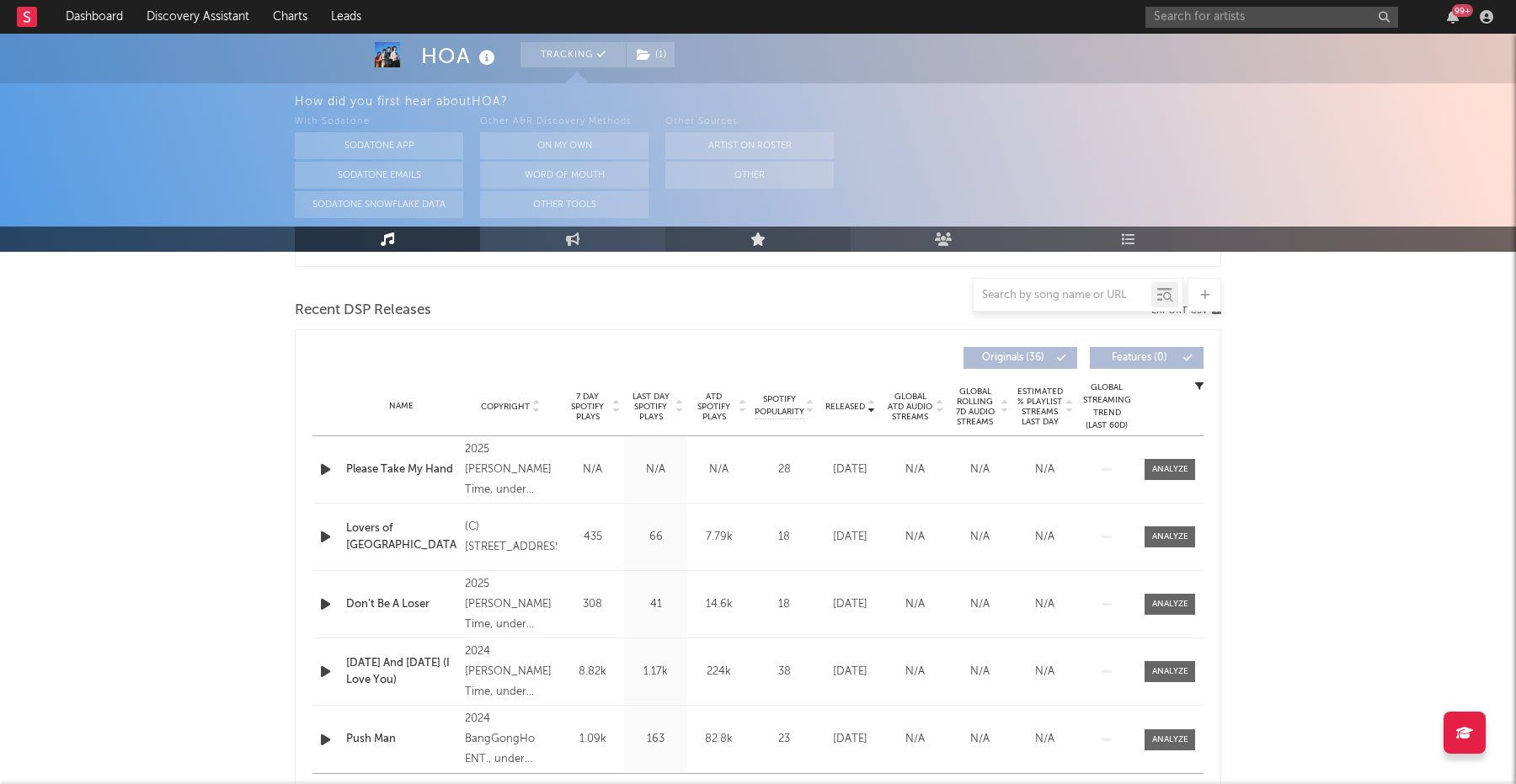
click at [770, 237] on link "Live" at bounding box center [758, 239] width 185 height 26
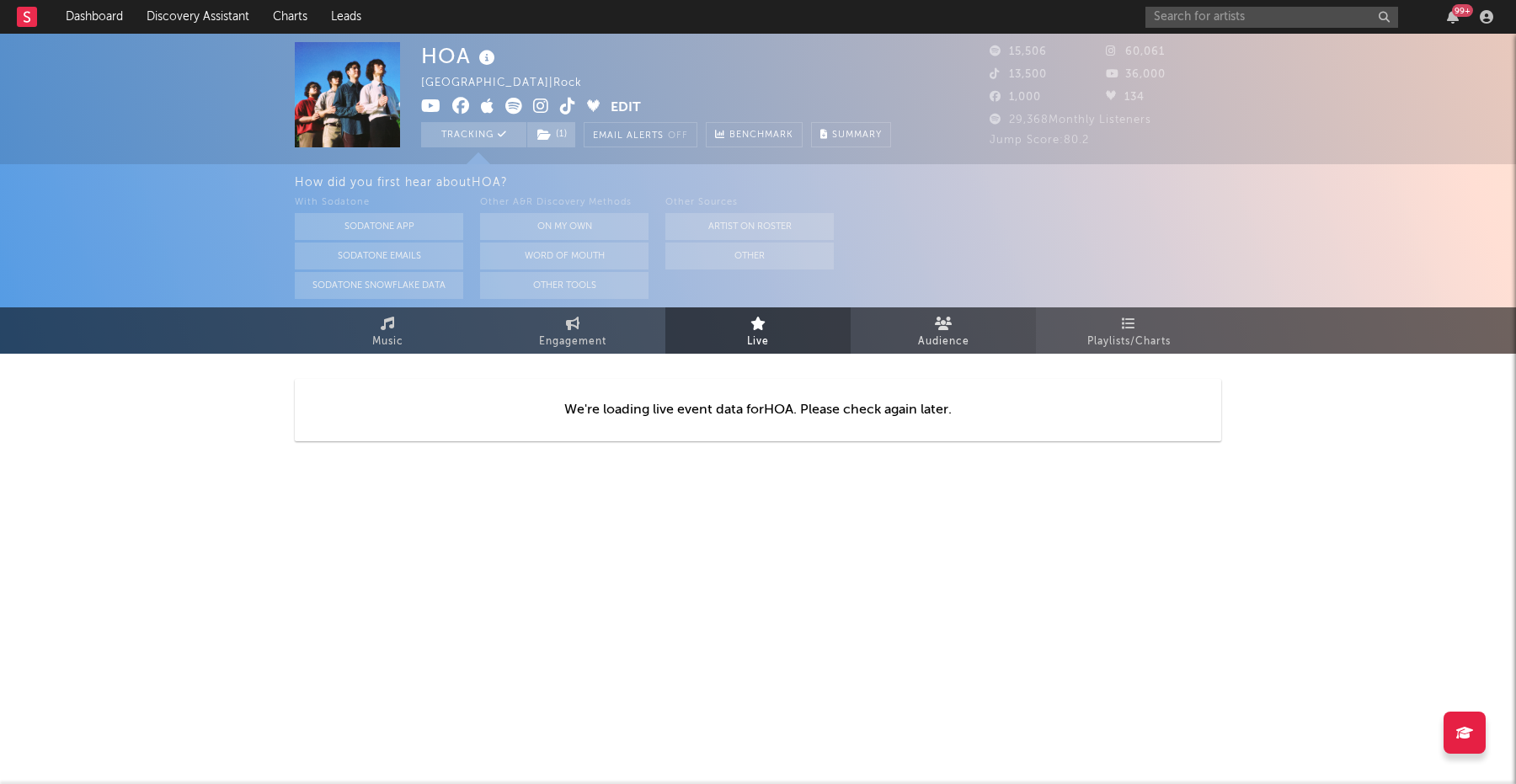
click at [952, 317] on icon at bounding box center [943, 324] width 18 height 14
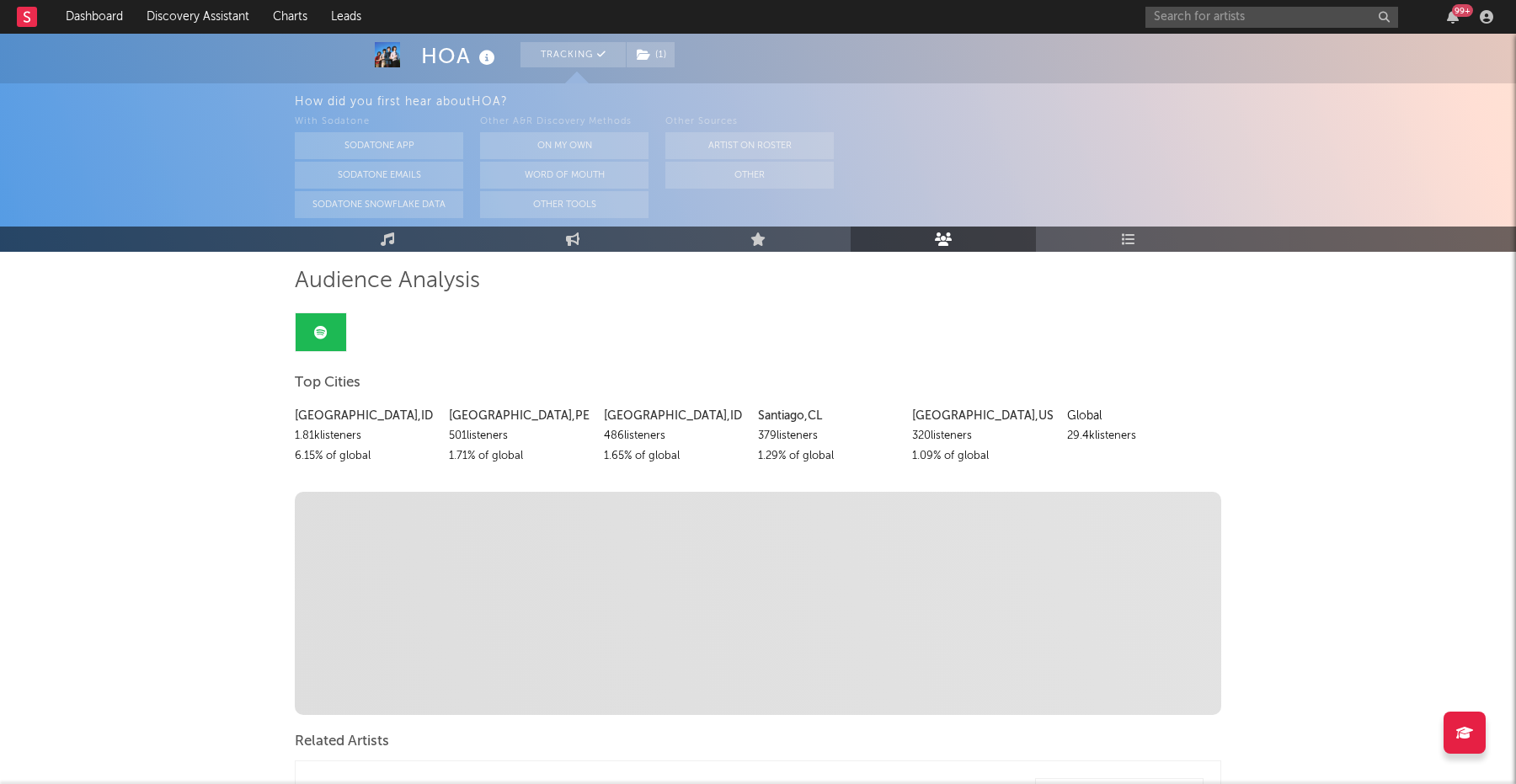
scroll to position [116, 0]
drag, startPoint x: 290, startPoint y: 411, endPoint x: 389, endPoint y: 411, distance: 99.0
click at [389, 411] on div "[GEOGRAPHIC_DATA] , [GEOGRAPHIC_DATA]" at bounding box center [366, 412] width 141 height 20
click at [325, 227] on link "Music" at bounding box center [387, 239] width 185 height 26
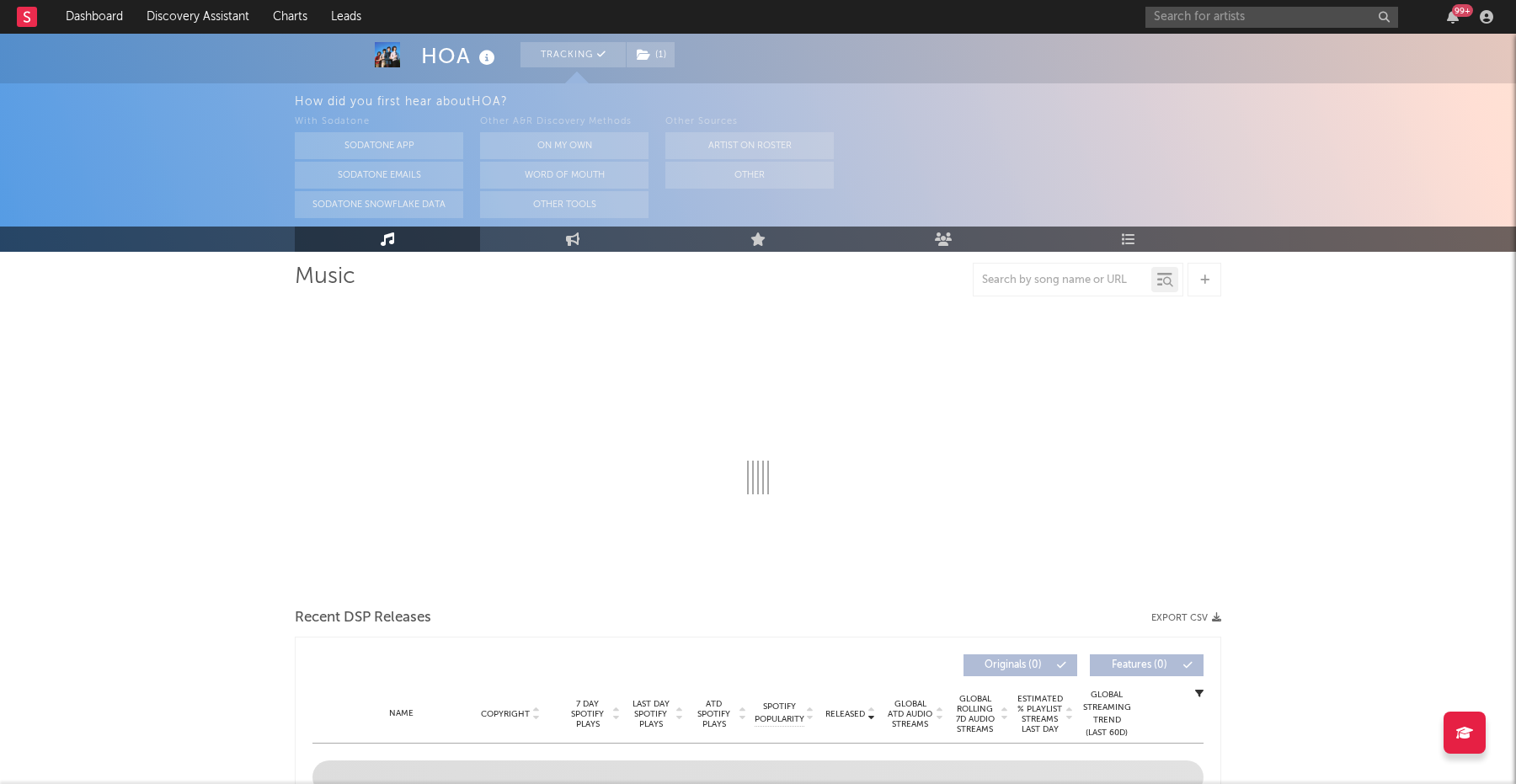
select select "6m"
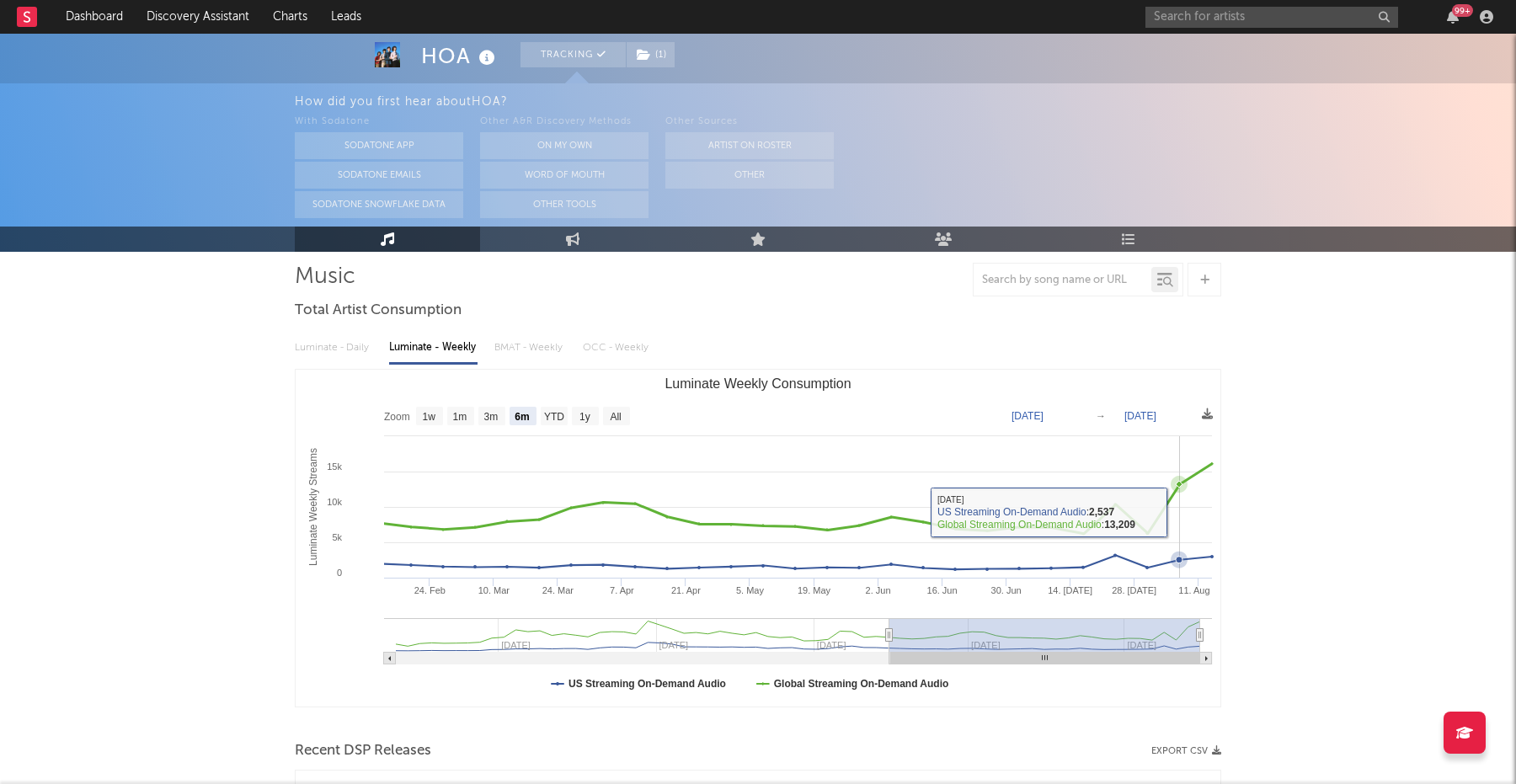
click at [1189, 506] on rect "Luminate Weekly Consumption" at bounding box center [758, 538] width 925 height 337
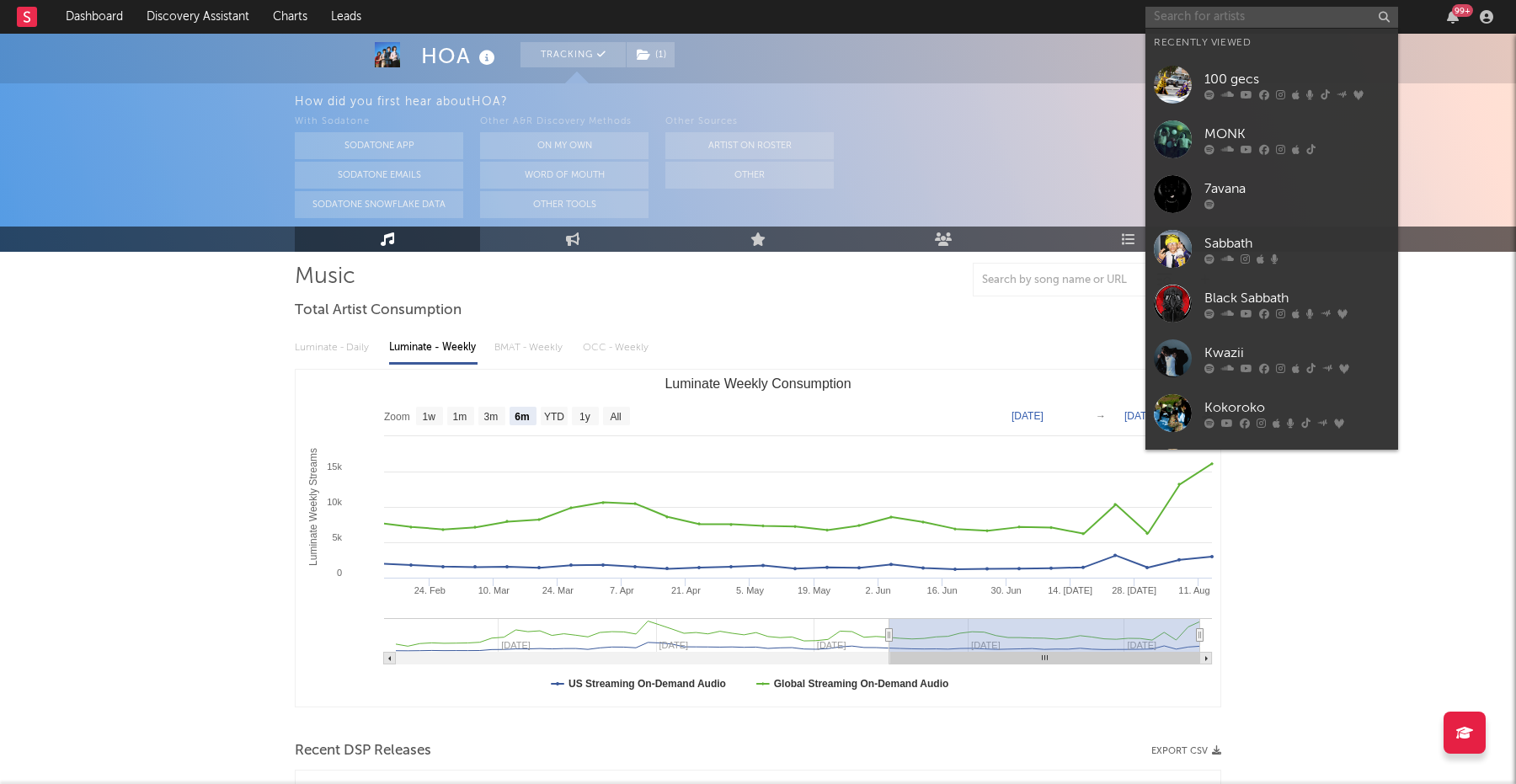
click at [1215, 11] on input "text" at bounding box center [1271, 17] width 252 height 21
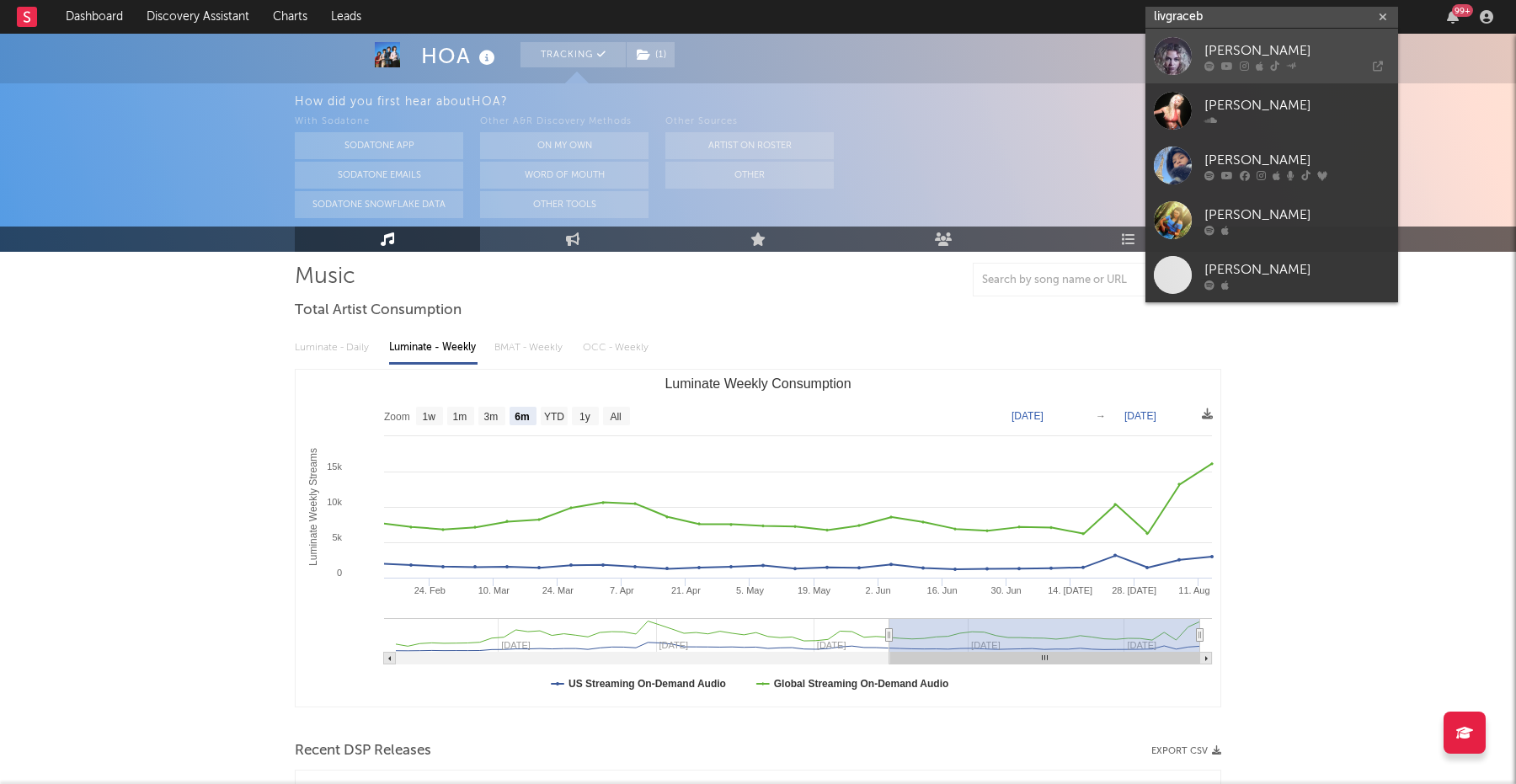
type input "livgraceb"
click at [1240, 64] on icon at bounding box center [1243, 66] width 9 height 10
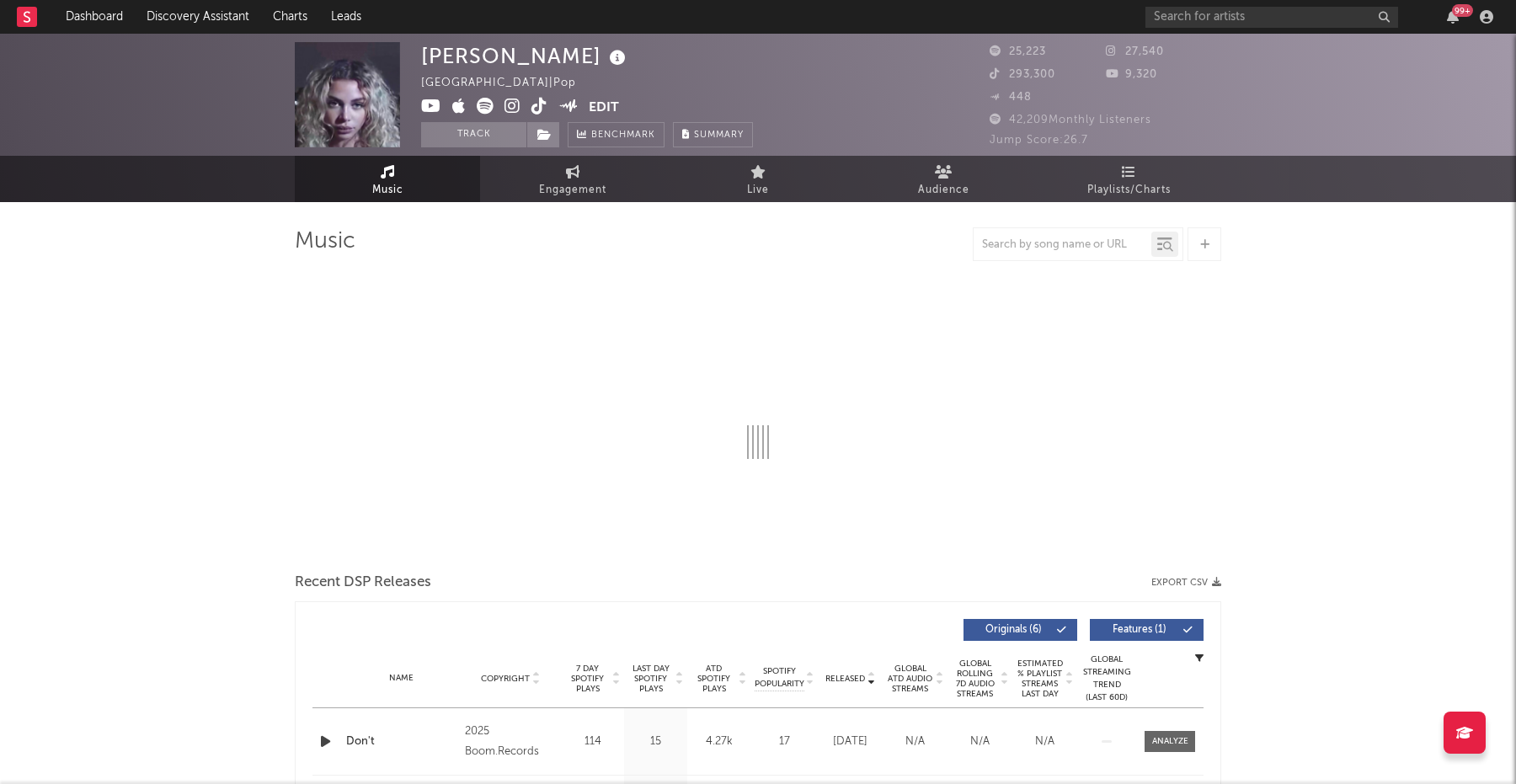
select select "6m"
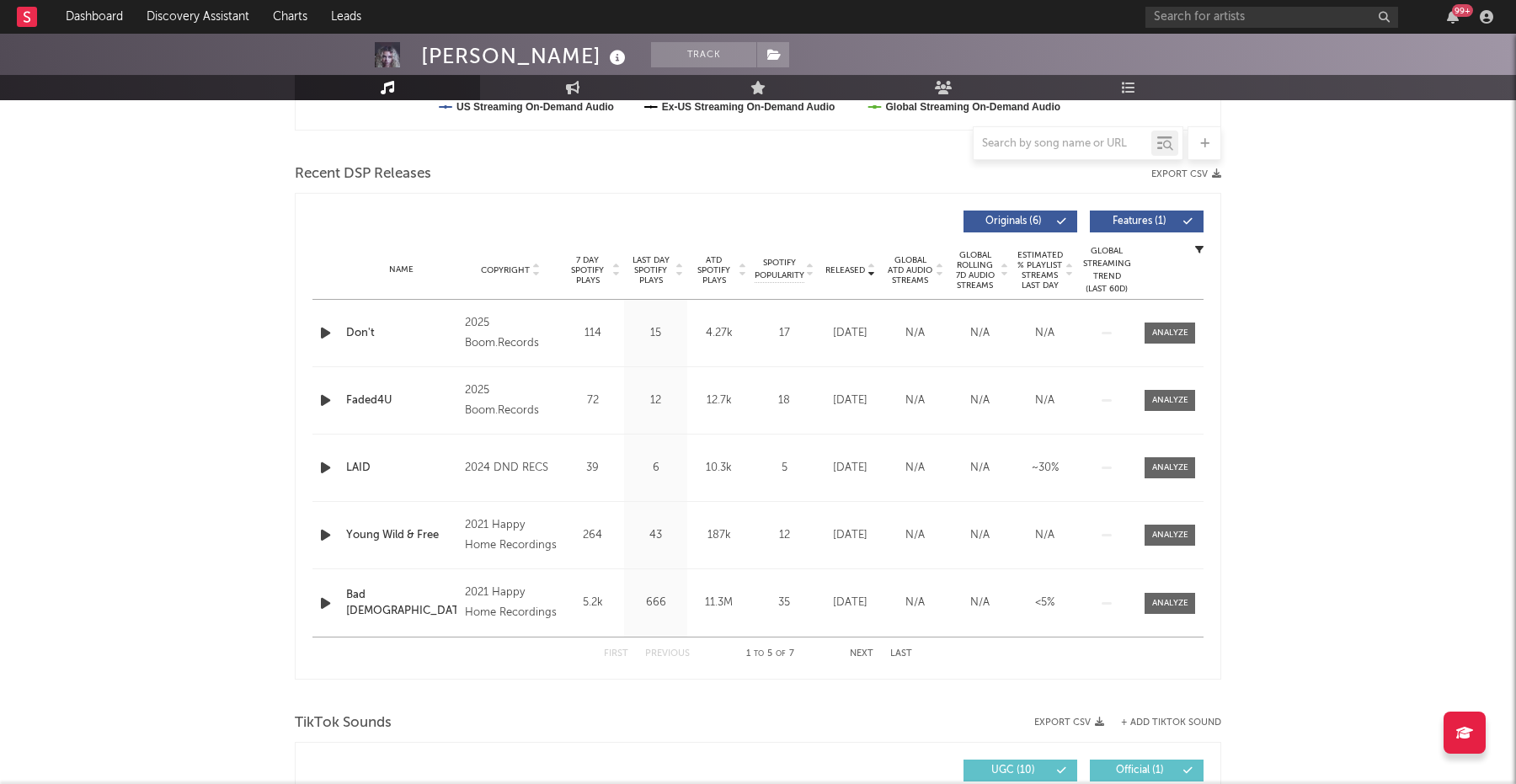
scroll to position [600, 0]
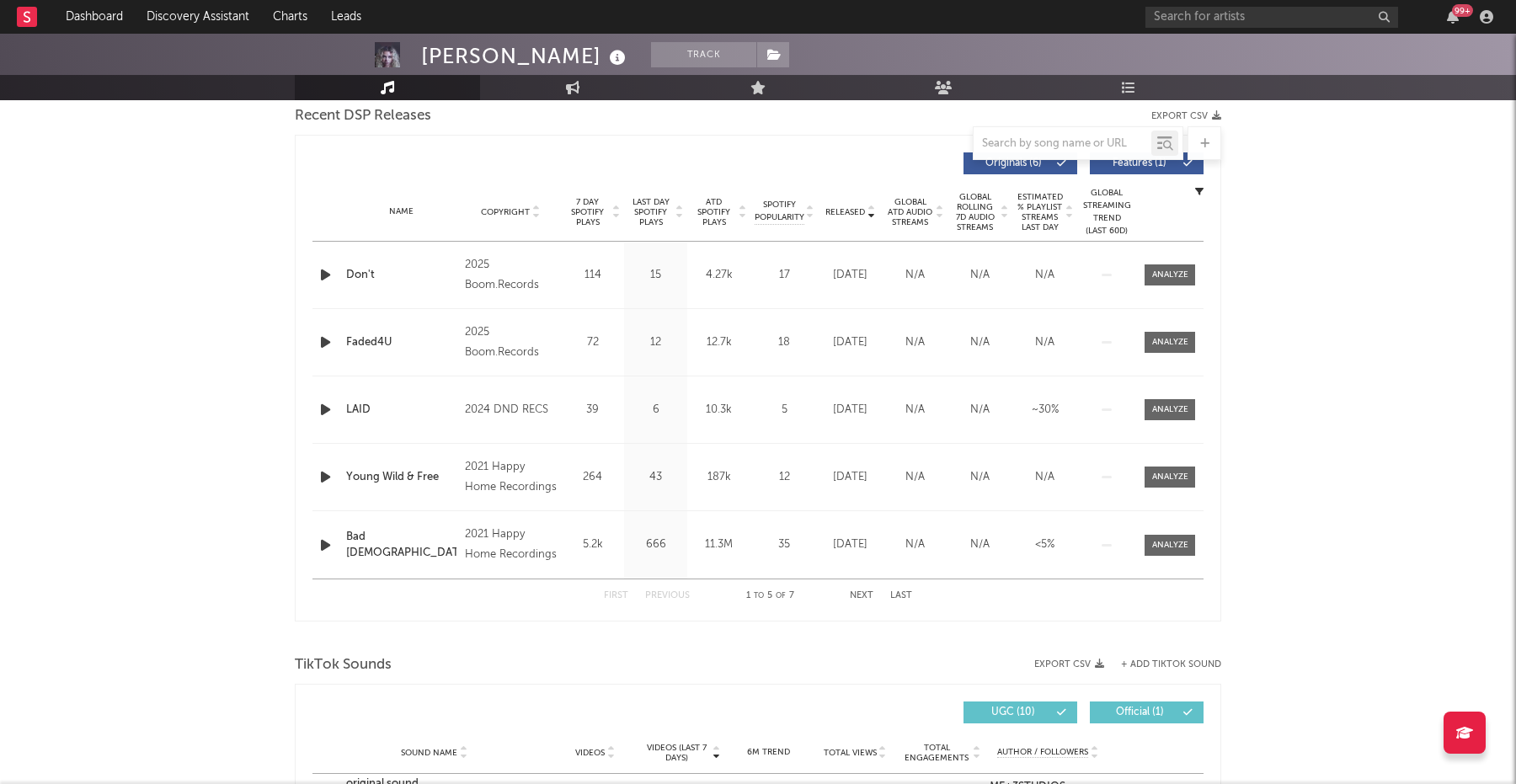
click at [858, 219] on div "Name Copyright Label Album Names Composer Names 7 Day Spotify Plays Last Day Sp…" at bounding box center [758, 211] width 891 height 59
click at [853, 211] on span "Released" at bounding box center [844, 212] width 39 height 10
